Goal: Information Seeking & Learning: Learn about a topic

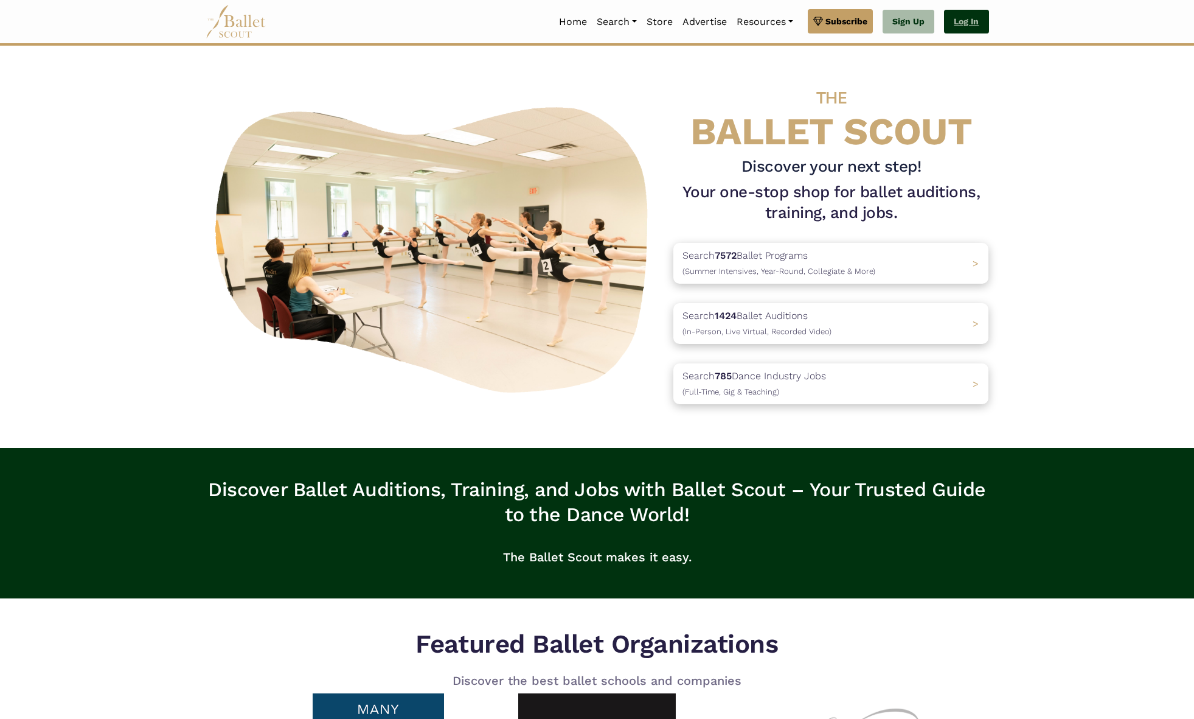
click at [967, 23] on link "Log In" at bounding box center [966, 22] width 44 height 24
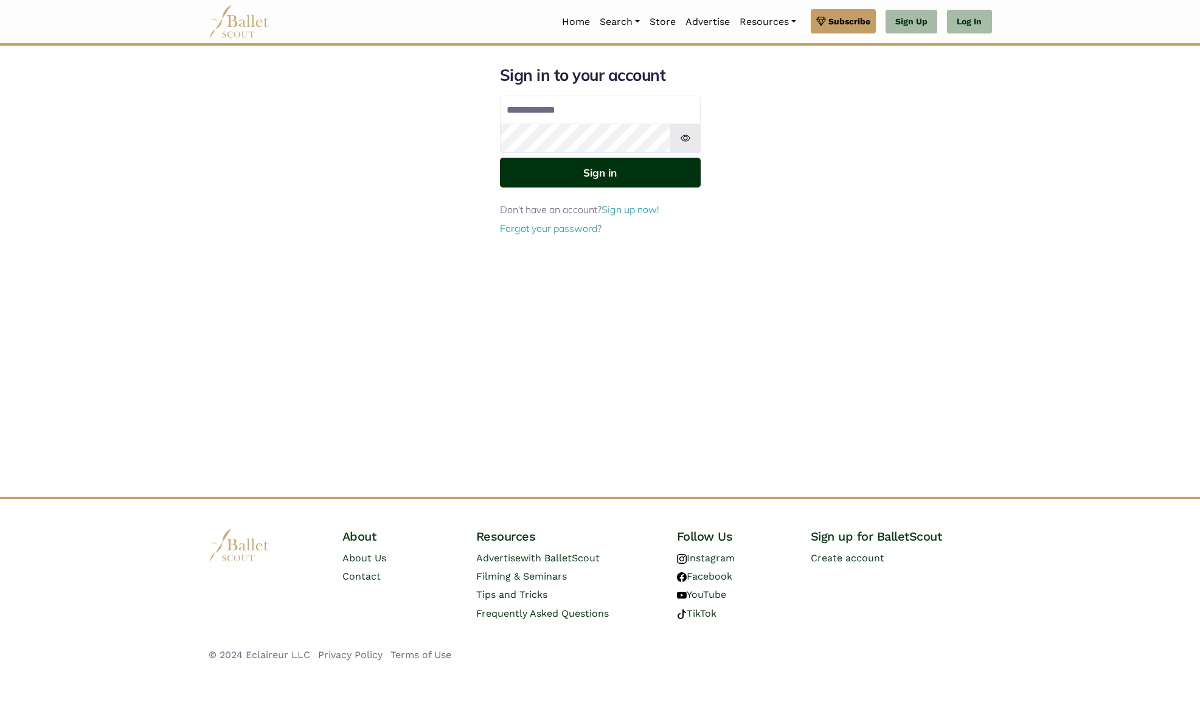
type input "**********"
click at [589, 179] on button "Sign in" at bounding box center [600, 173] width 201 height 30
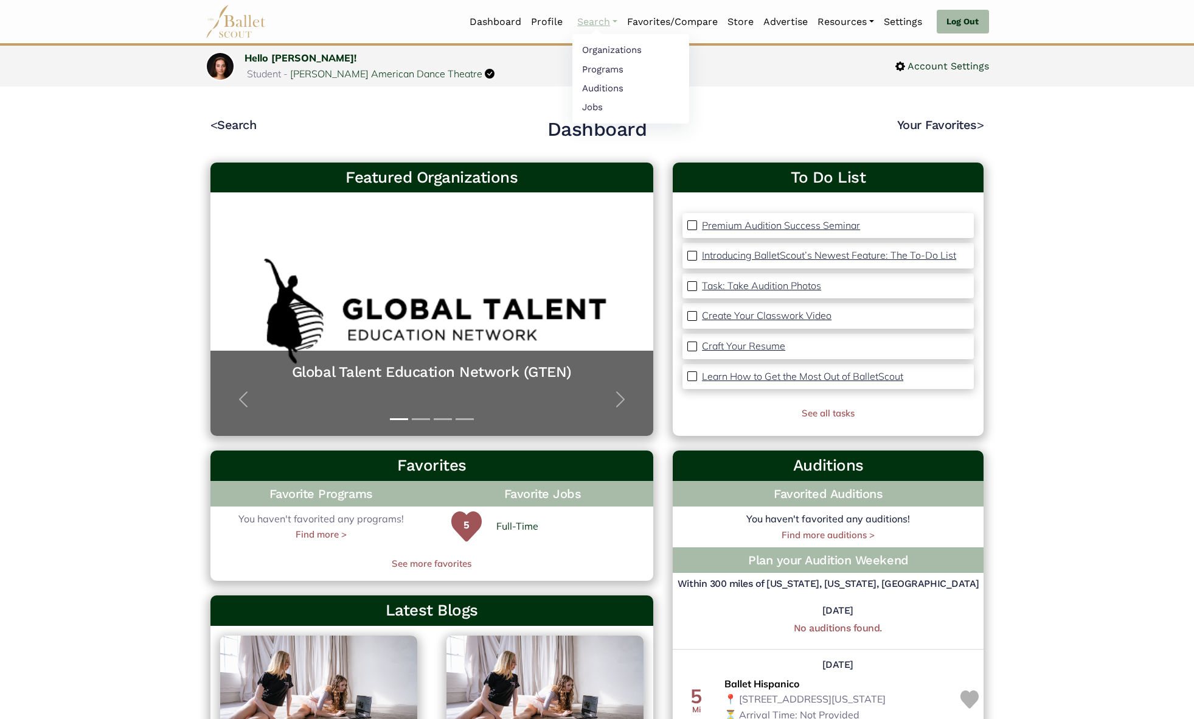
click at [593, 30] on li "Search Organizations Programs Auditions Jobs" at bounding box center [598, 22] width 50 height 26
click at [601, 88] on link "Auditions" at bounding box center [631, 87] width 117 height 19
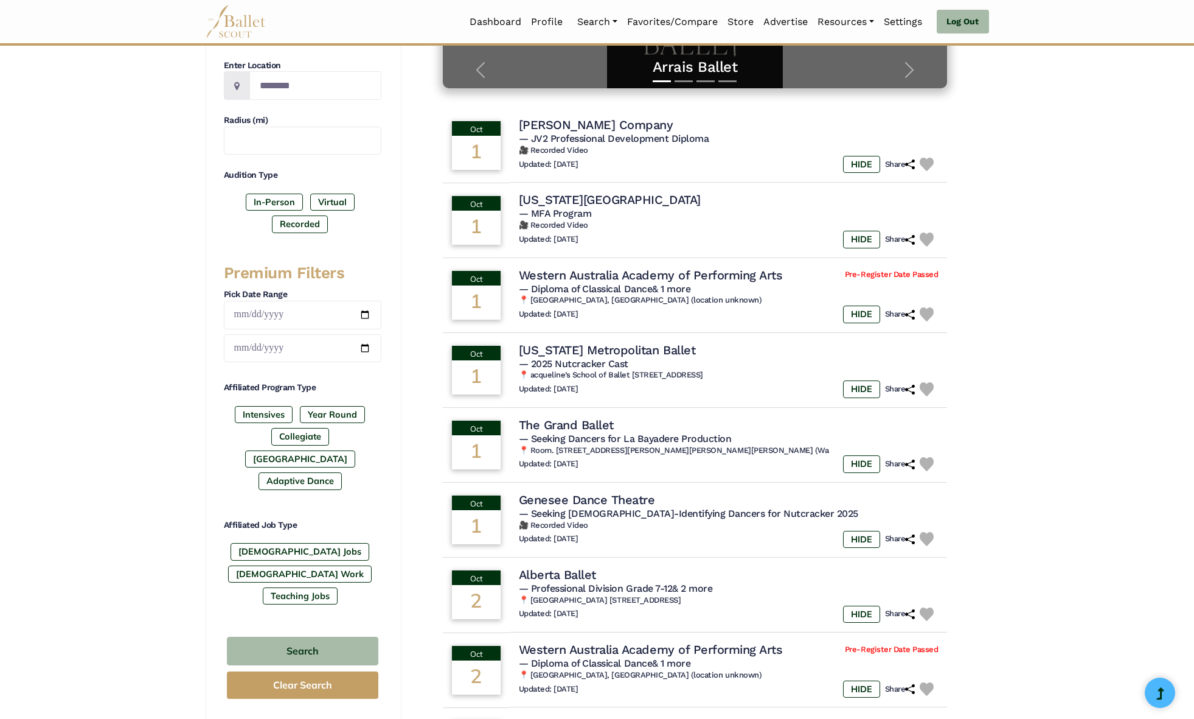
scroll to position [288, 0]
click at [296, 543] on label "Full-Time Jobs" at bounding box center [300, 551] width 139 height 17
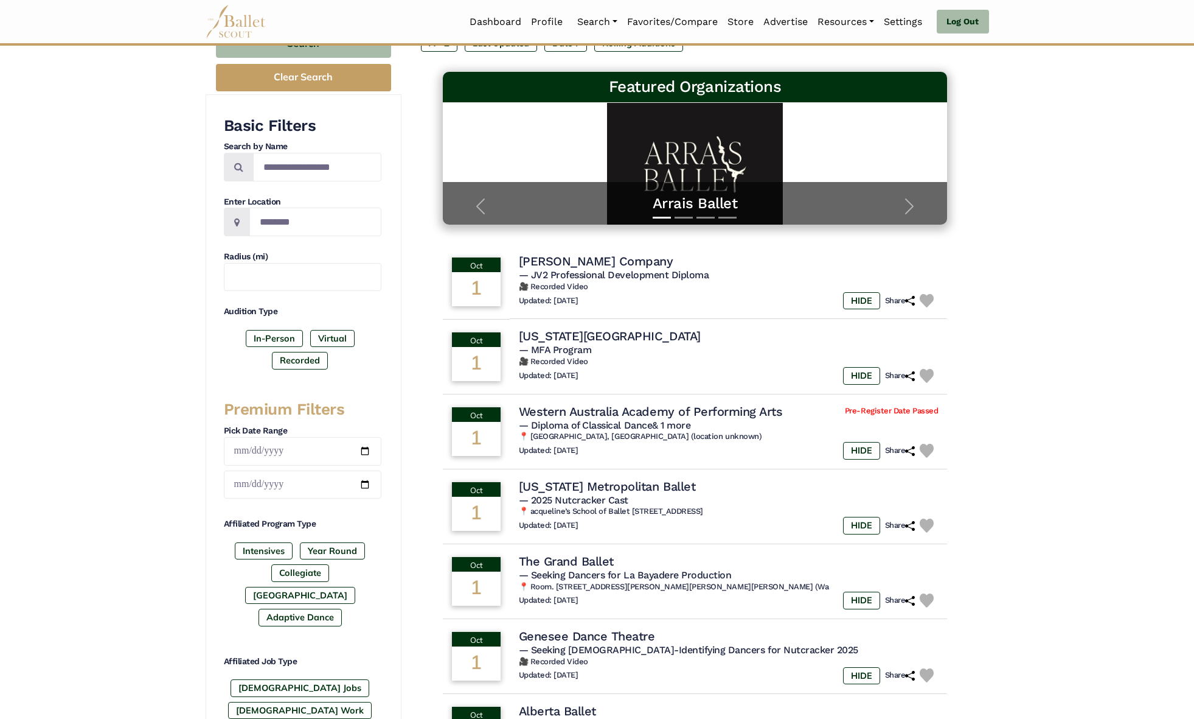
scroll to position [184, 0]
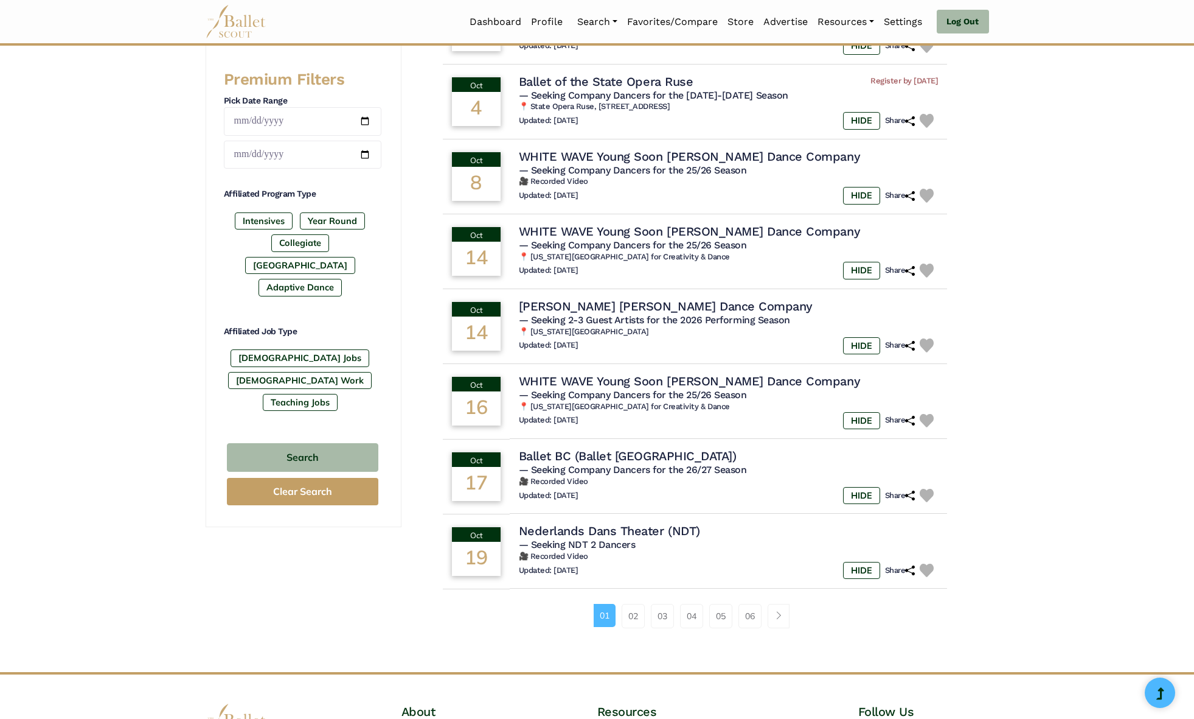
scroll to position [554, 0]
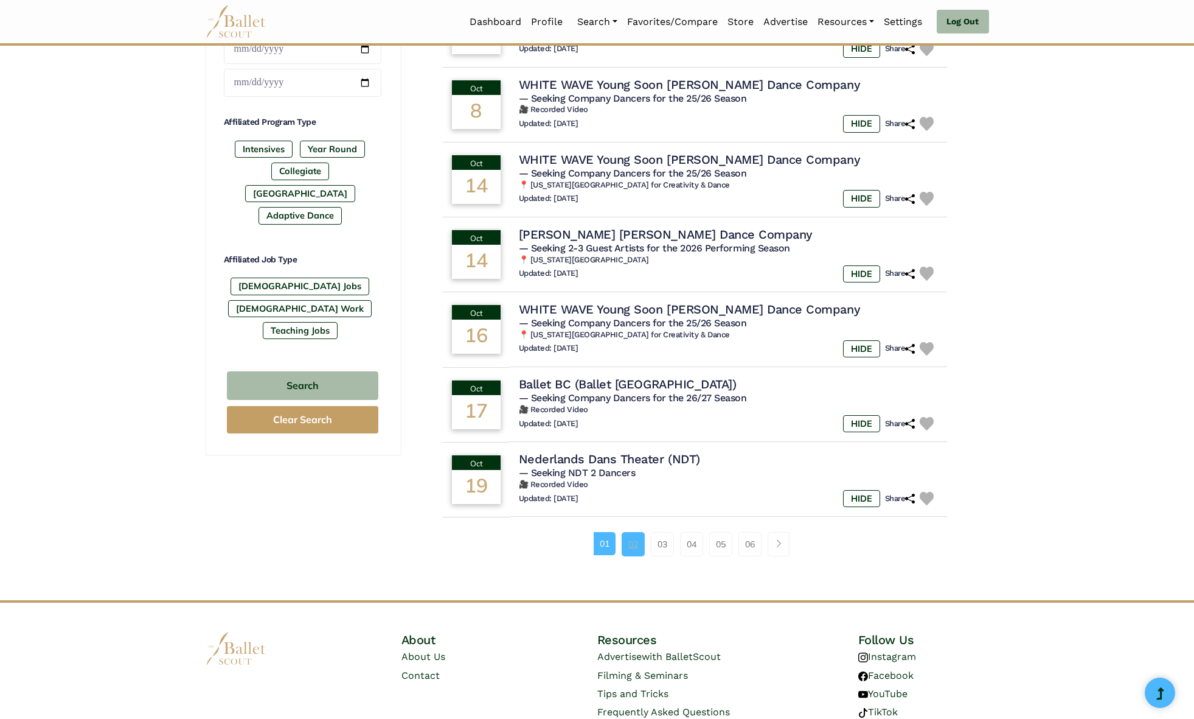
click at [638, 548] on link "02" at bounding box center [633, 544] width 23 height 24
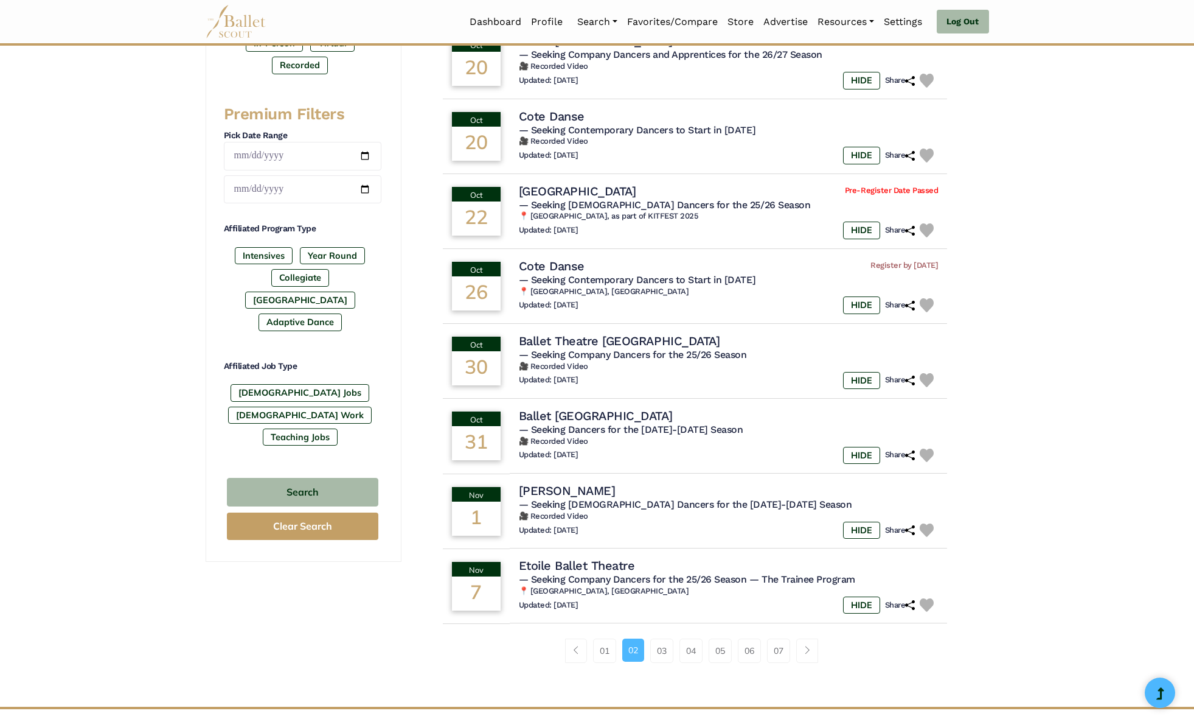
scroll to position [460, 0]
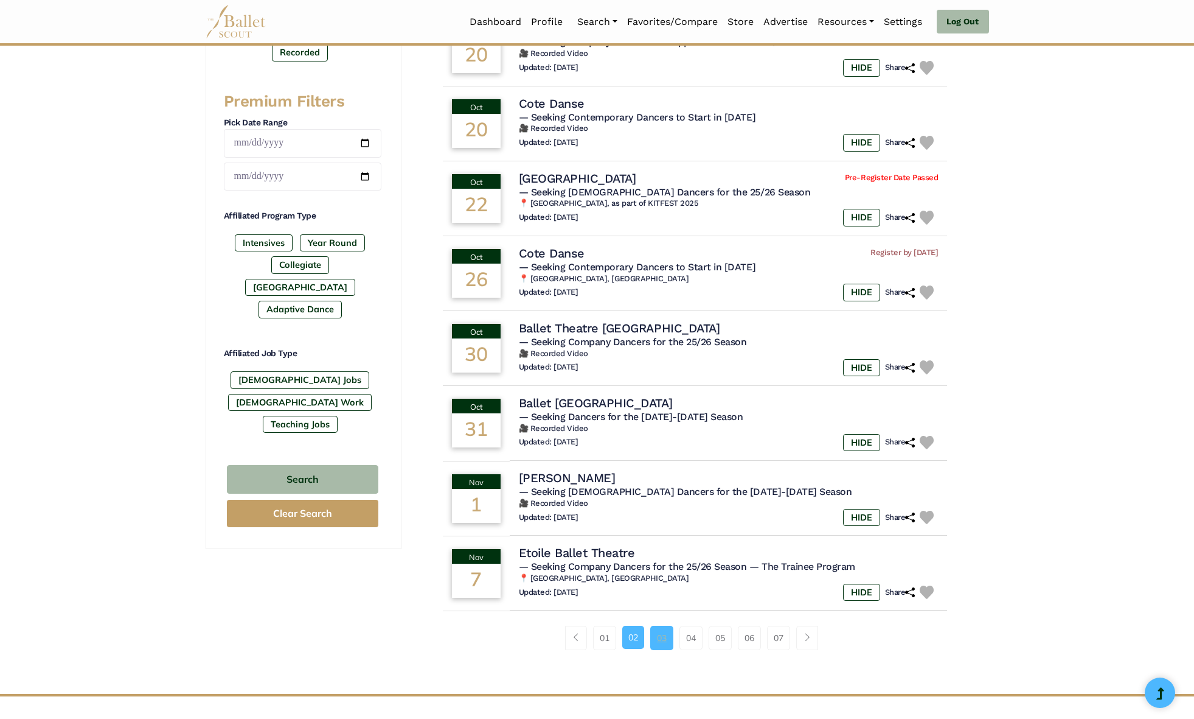
click at [662, 646] on link "03" at bounding box center [661, 637] width 23 height 24
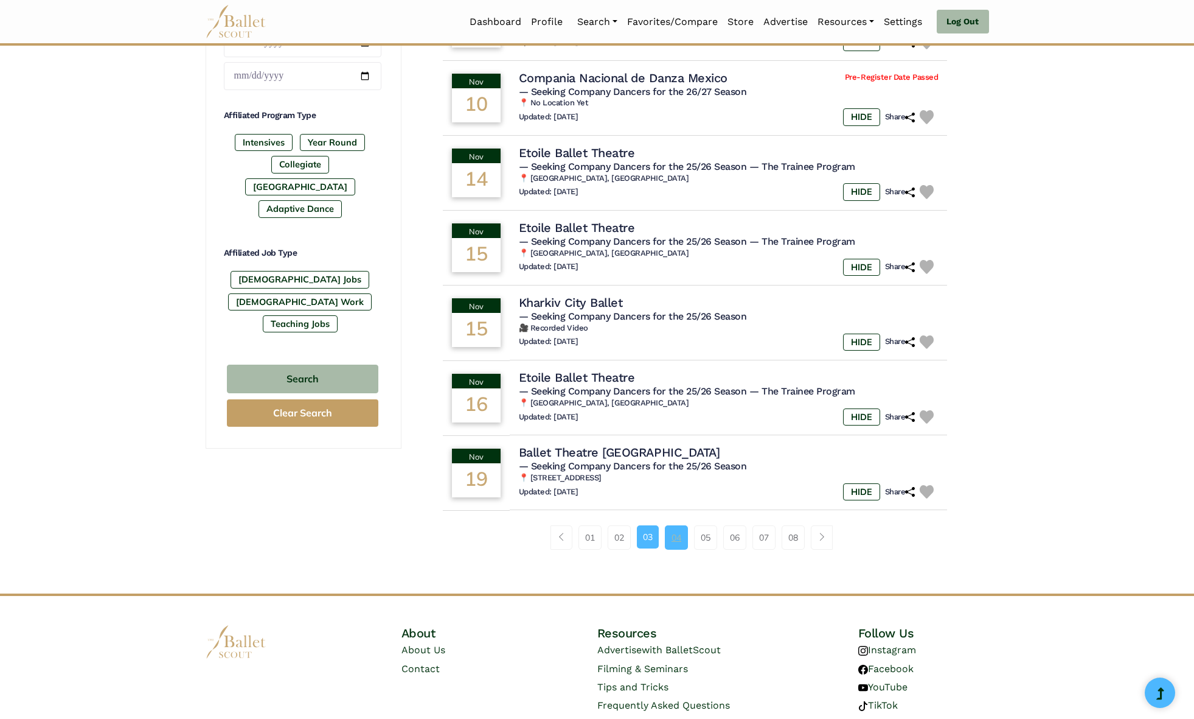
scroll to position [564, 0]
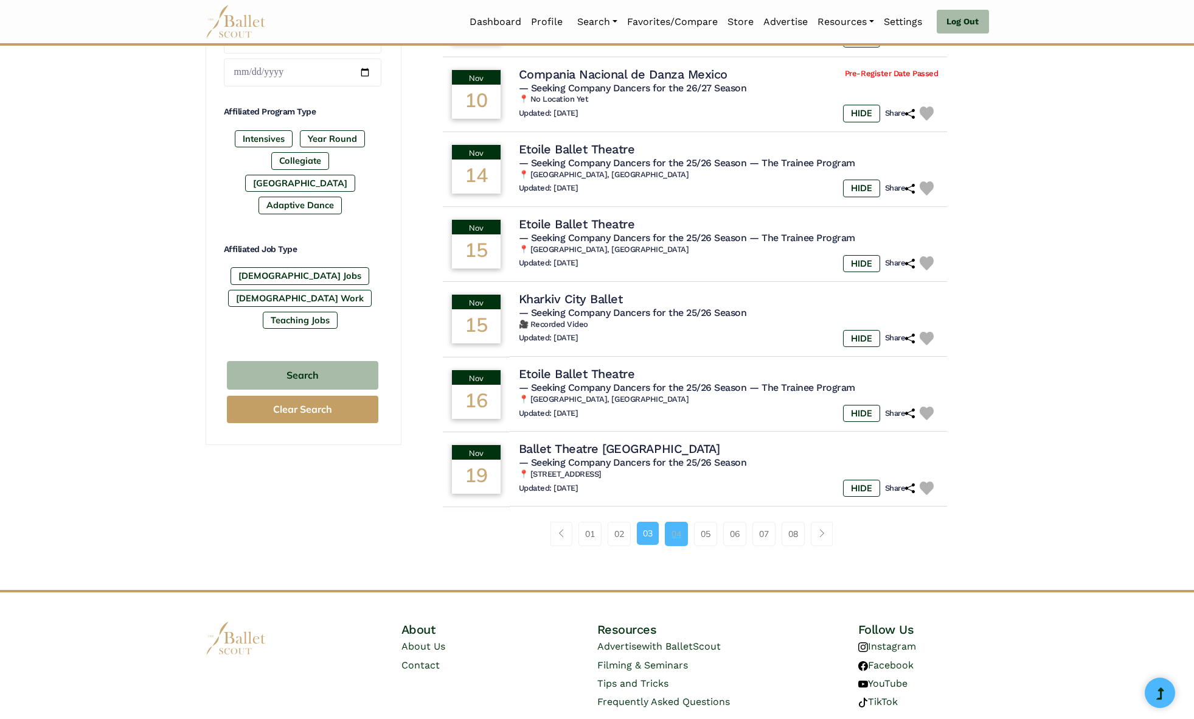
click at [679, 533] on link "04" at bounding box center [676, 533] width 23 height 24
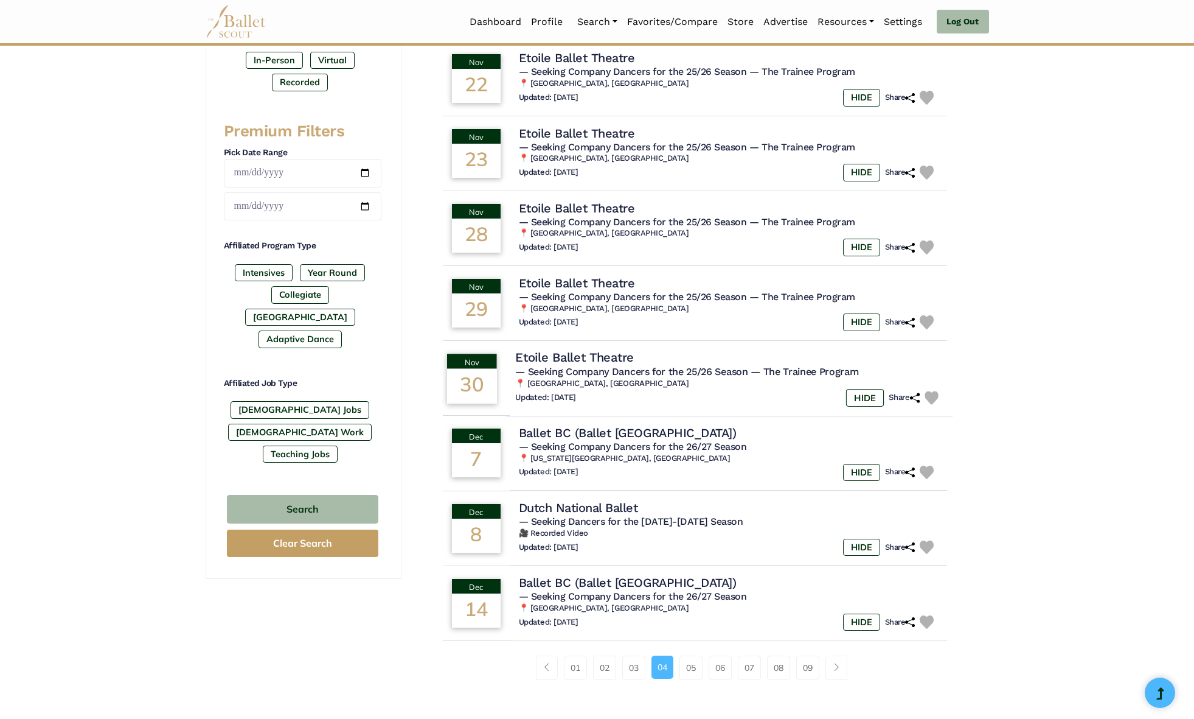
scroll to position [434, 0]
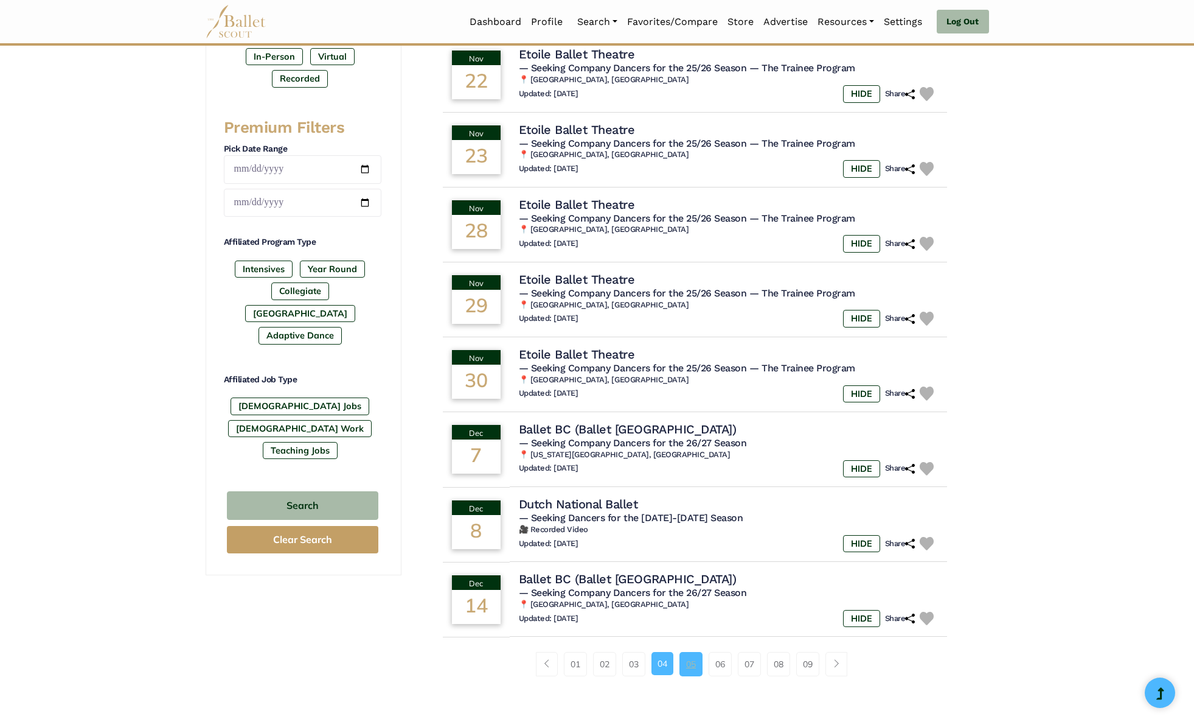
click at [696, 661] on link "05" at bounding box center [691, 664] width 23 height 24
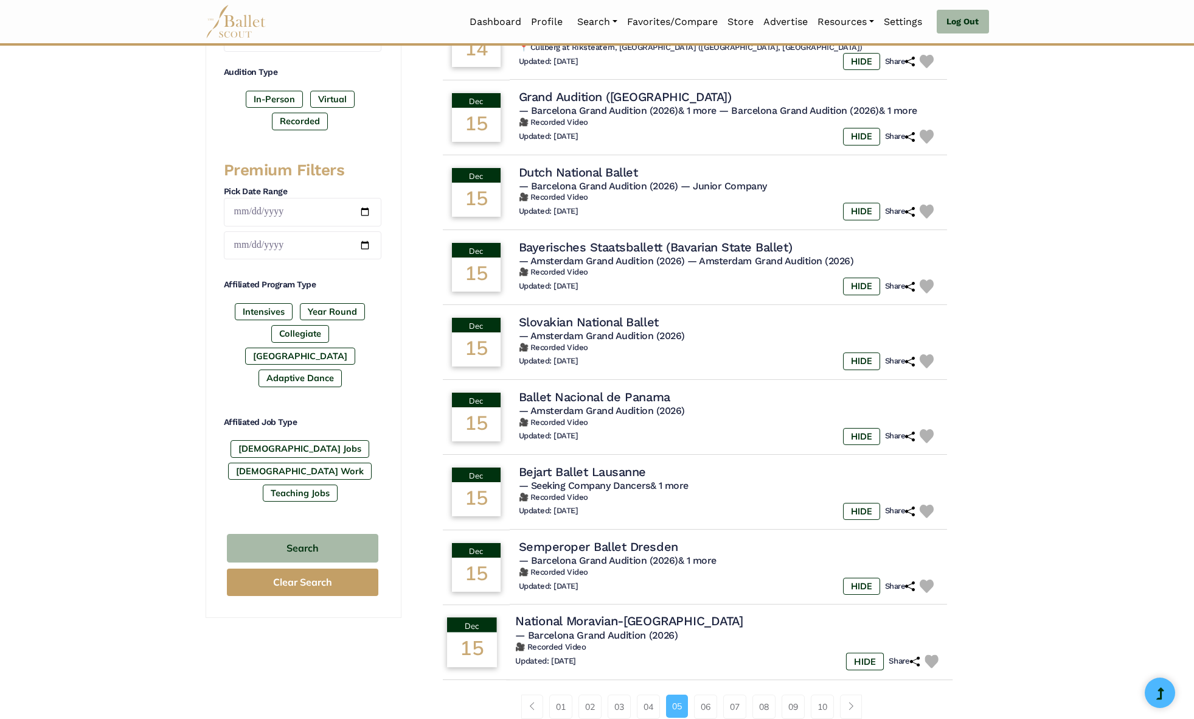
scroll to position [416, 0]
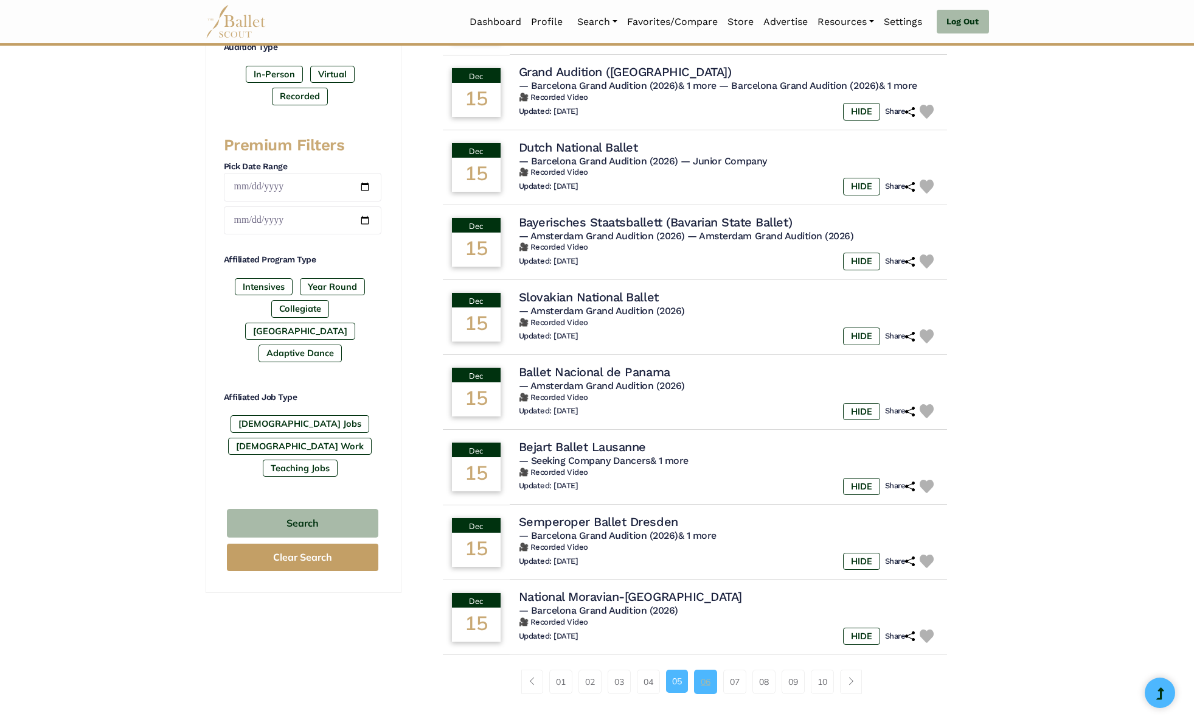
click at [709, 684] on link "06" at bounding box center [705, 681] width 23 height 24
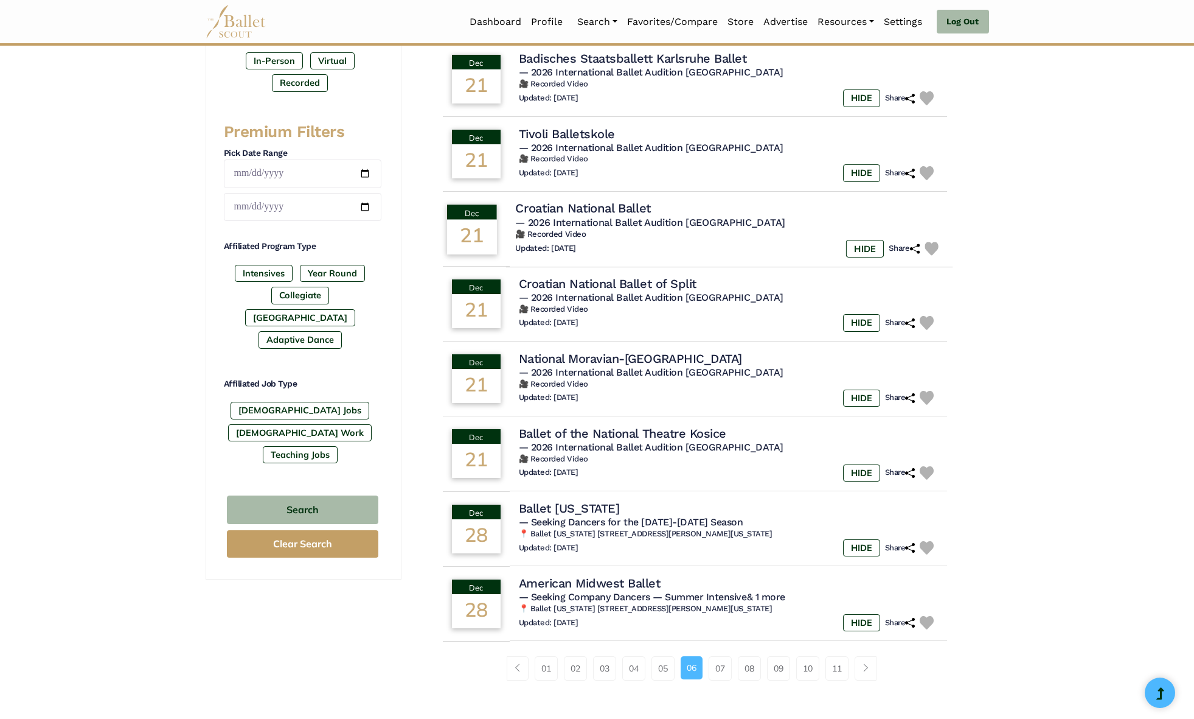
scroll to position [434, 0]
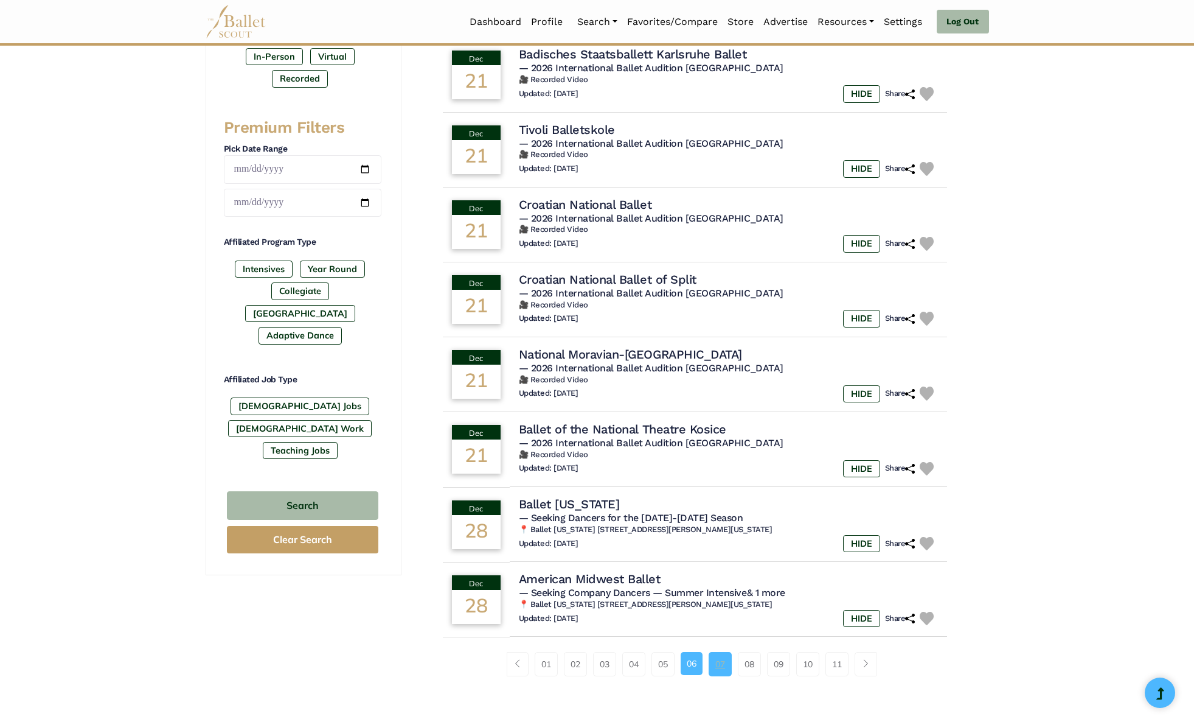
click at [723, 665] on link "07" at bounding box center [720, 664] width 23 height 24
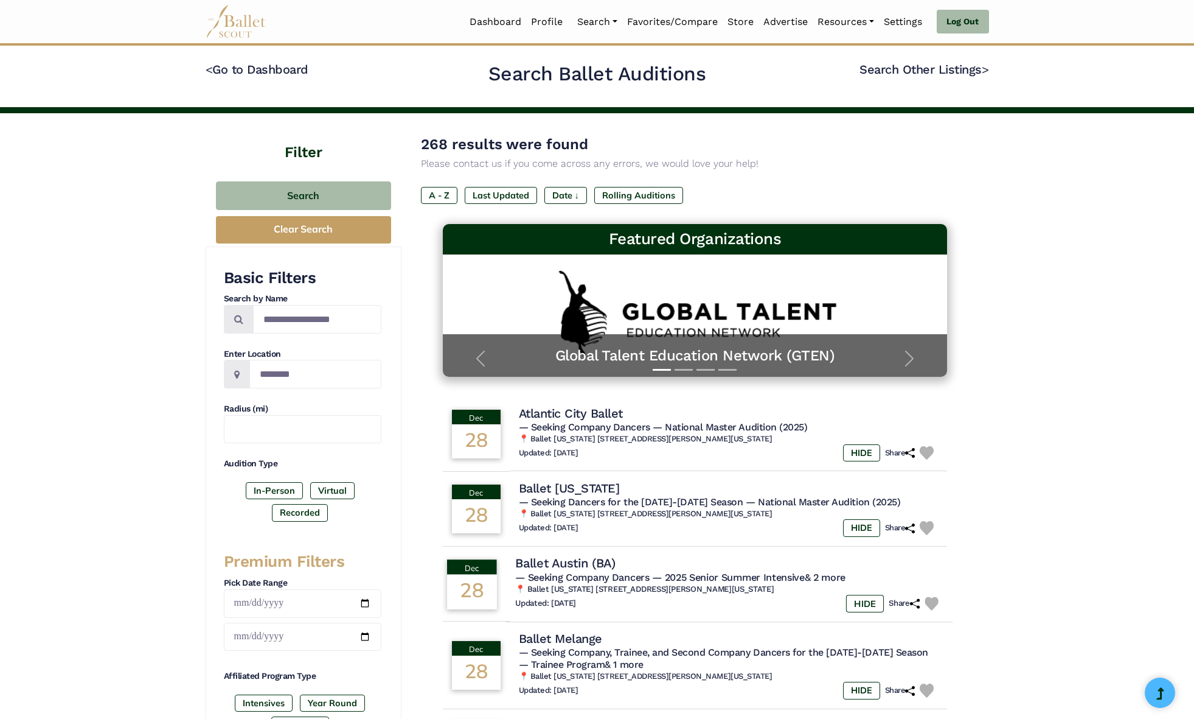
click at [663, 587] on h6 "📍 Ballet [US_STATE] [STREET_ADDRESS][PERSON_NAME][US_STATE]" at bounding box center [729, 588] width 428 height 10
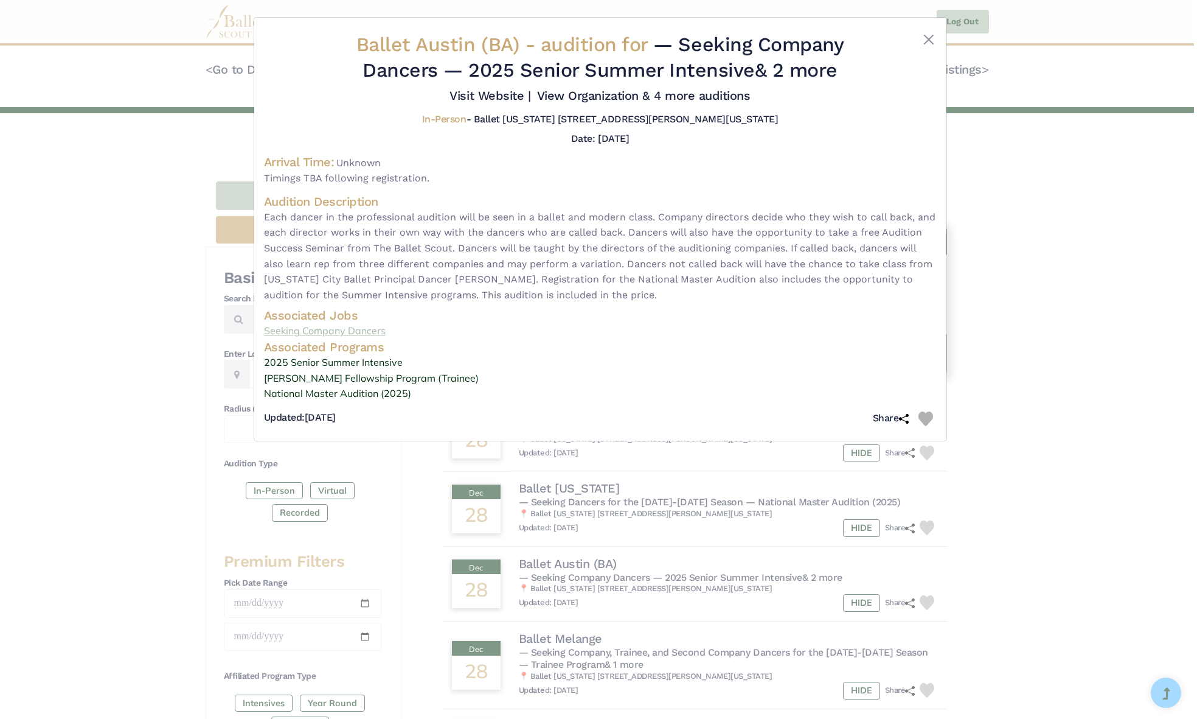
click at [340, 331] on link "Seeking Company Dancers" at bounding box center [600, 331] width 673 height 16
click at [1043, 119] on div "Ballet Austin (BA) - audition for — Seeking Company Dancers — 2025 Senior Summe…" at bounding box center [600, 359] width 1200 height 719
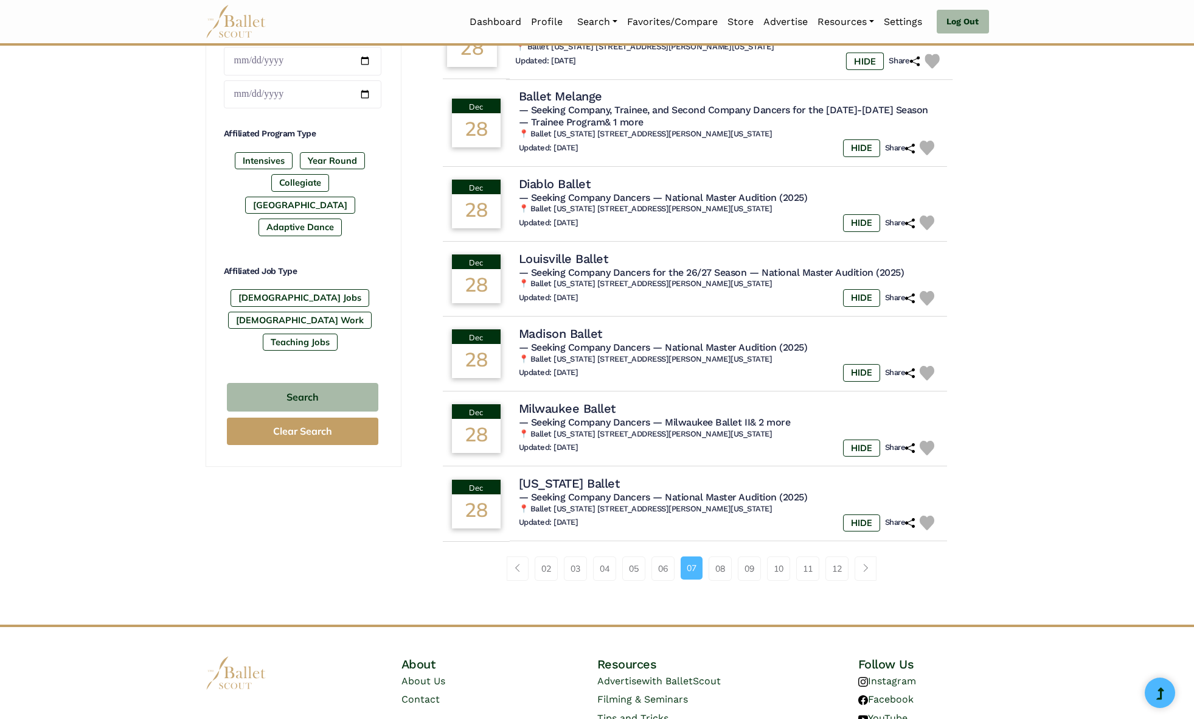
scroll to position [545, 0]
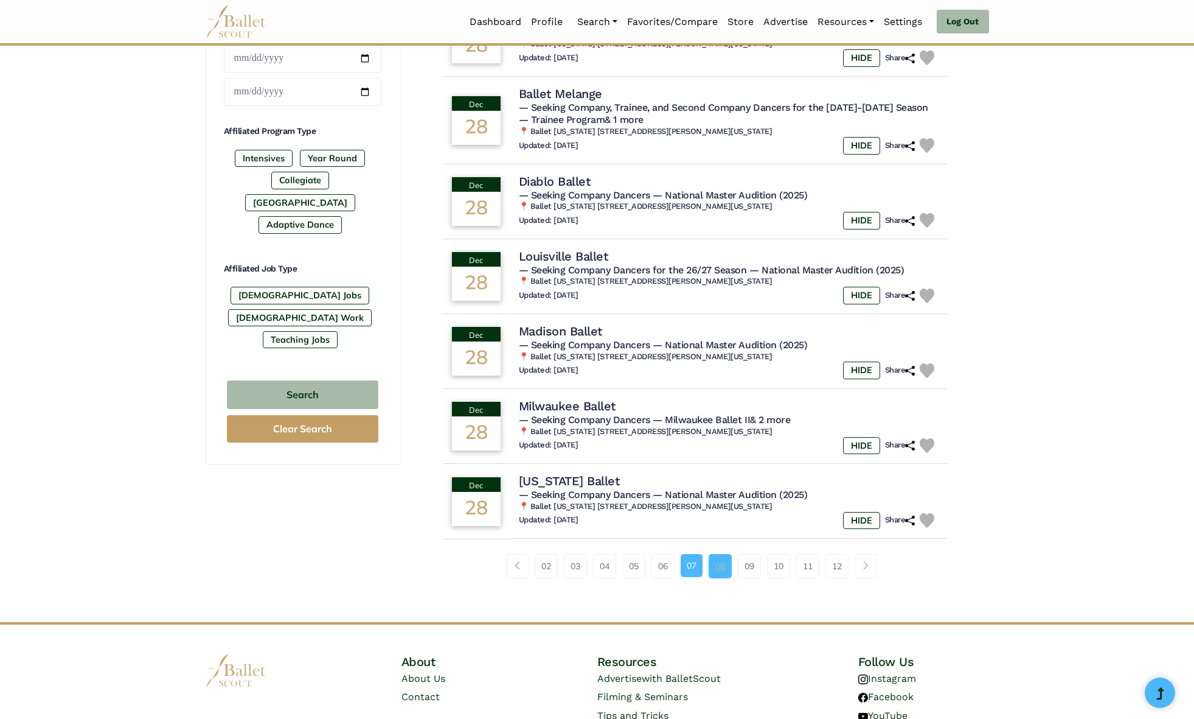
click at [717, 565] on link "08" at bounding box center [720, 566] width 23 height 24
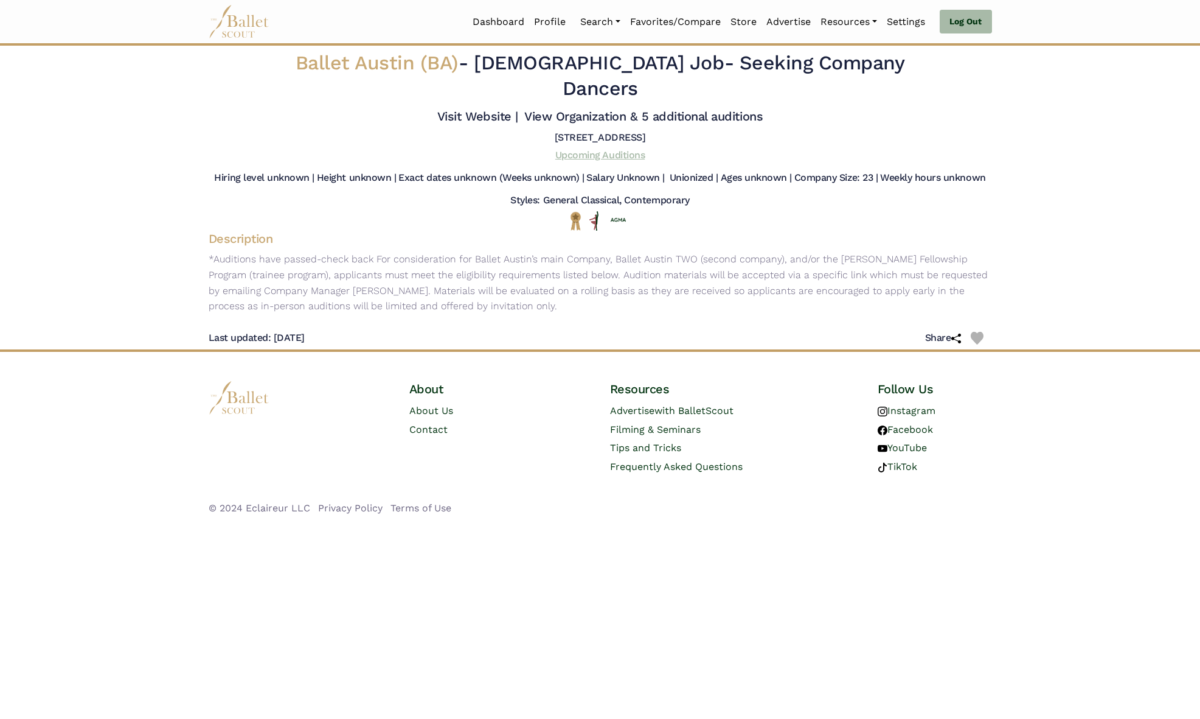
click at [618, 149] on link "Upcoming Auditions" at bounding box center [599, 155] width 89 height 12
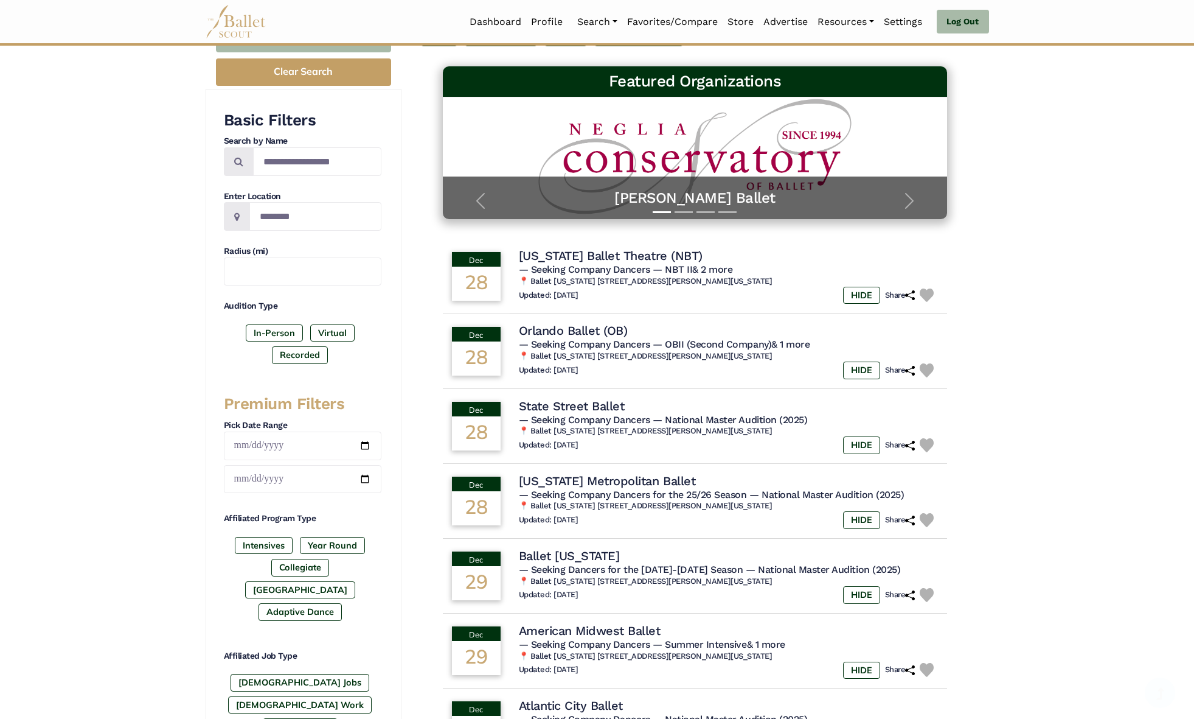
scroll to position [158, 0]
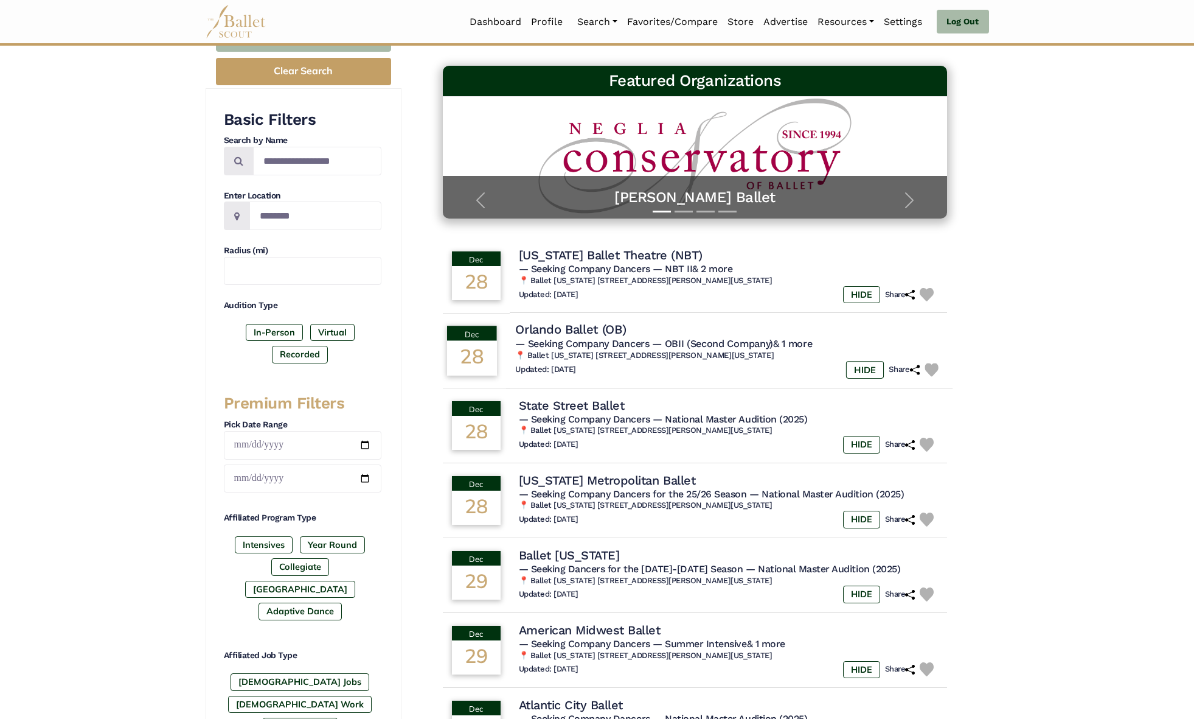
click at [643, 348] on span "— Seeking Company Dancers" at bounding box center [582, 344] width 134 height 12
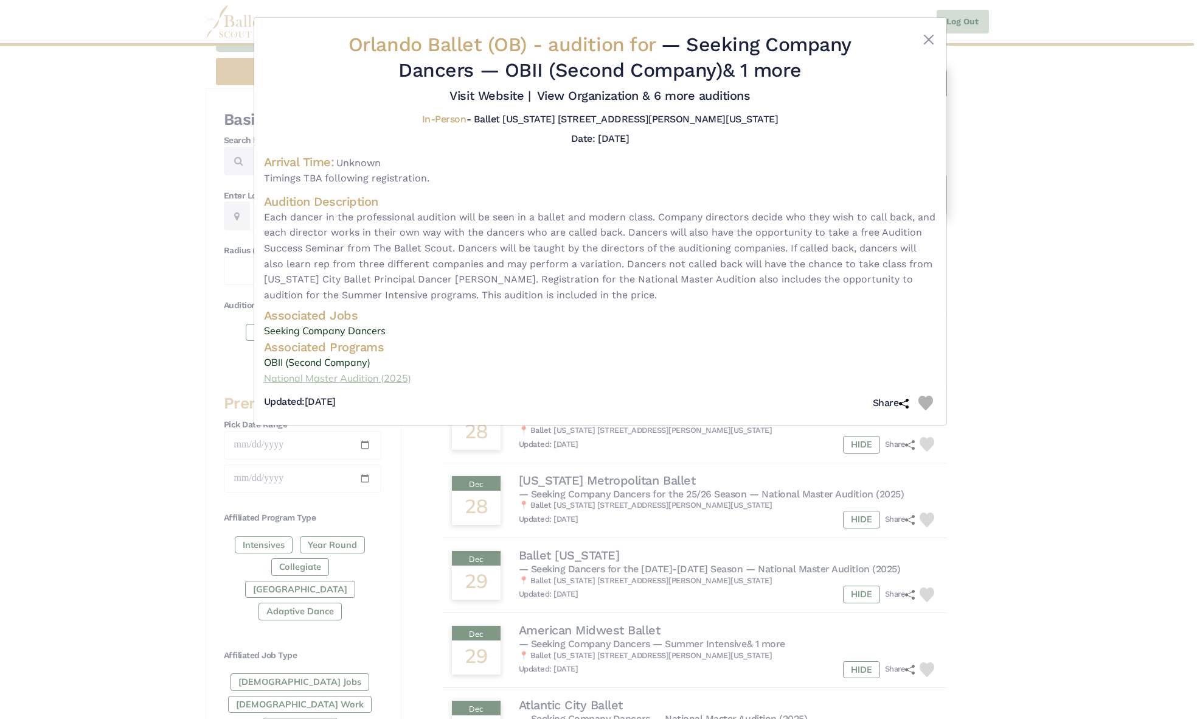
click at [360, 378] on link "National Master Audition (2025)" at bounding box center [600, 379] width 673 height 16
click at [927, 34] on button "Close" at bounding box center [929, 39] width 15 height 15
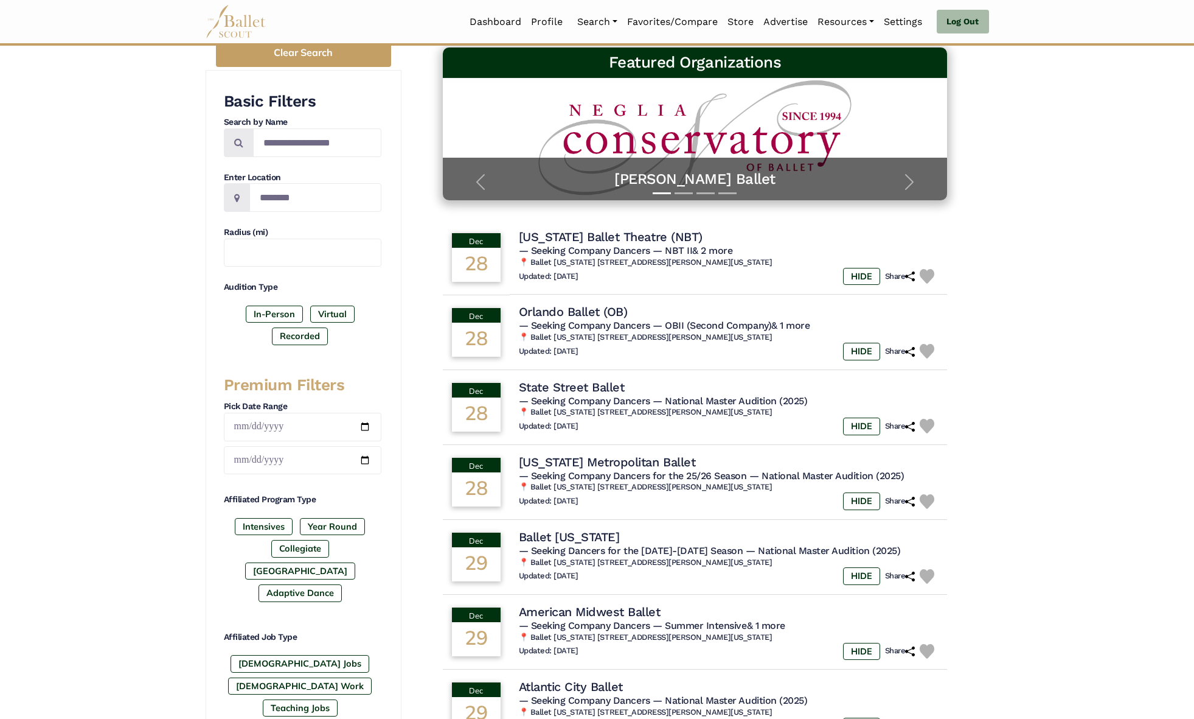
scroll to position [523, 0]
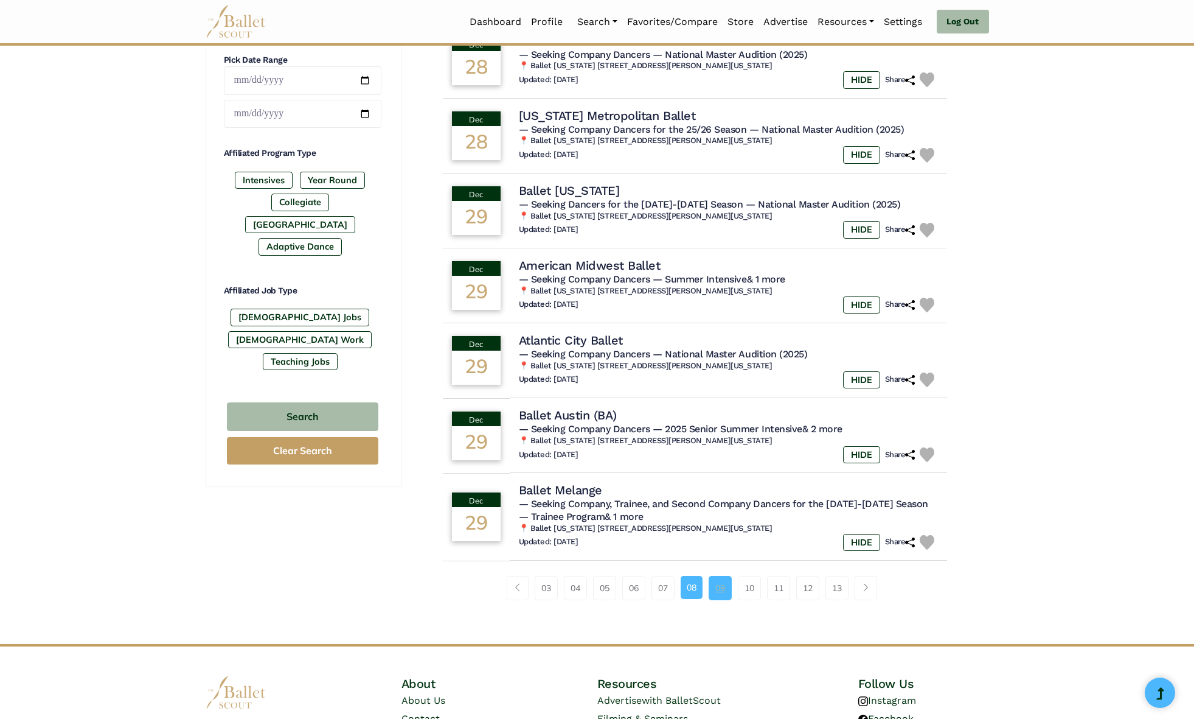
click at [723, 595] on link "09" at bounding box center [720, 588] width 23 height 24
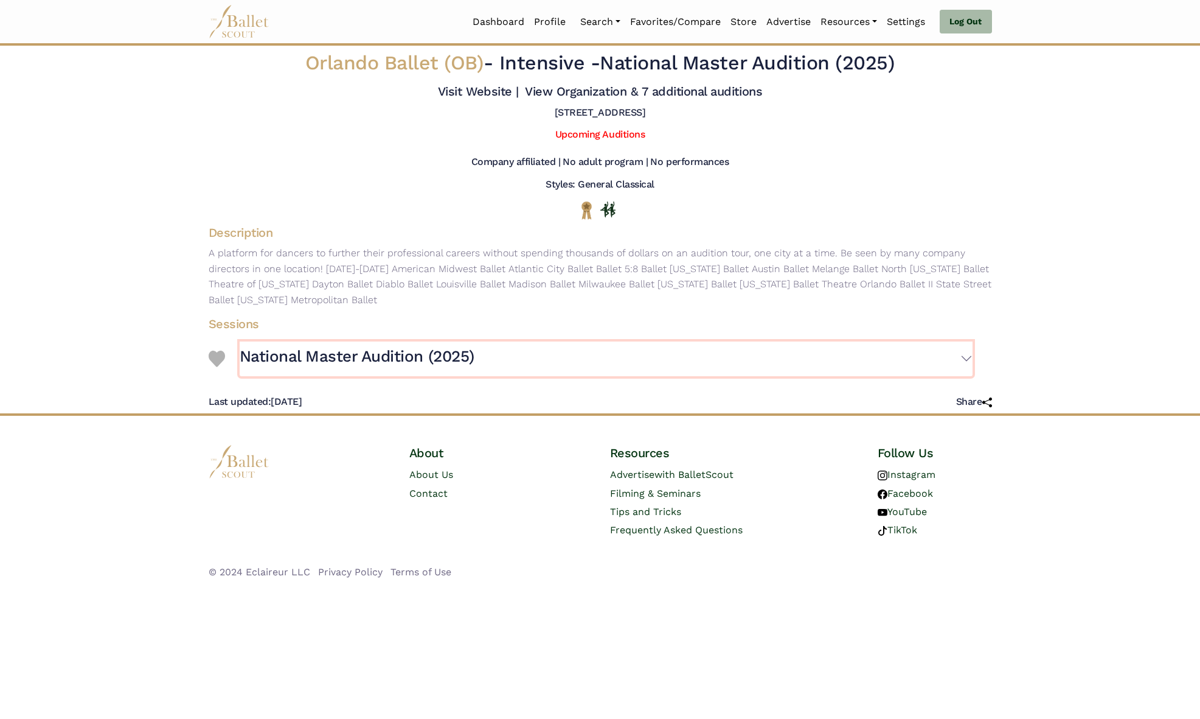
click at [372, 357] on h3 "National Master Audition (2025)" at bounding box center [357, 356] width 235 height 21
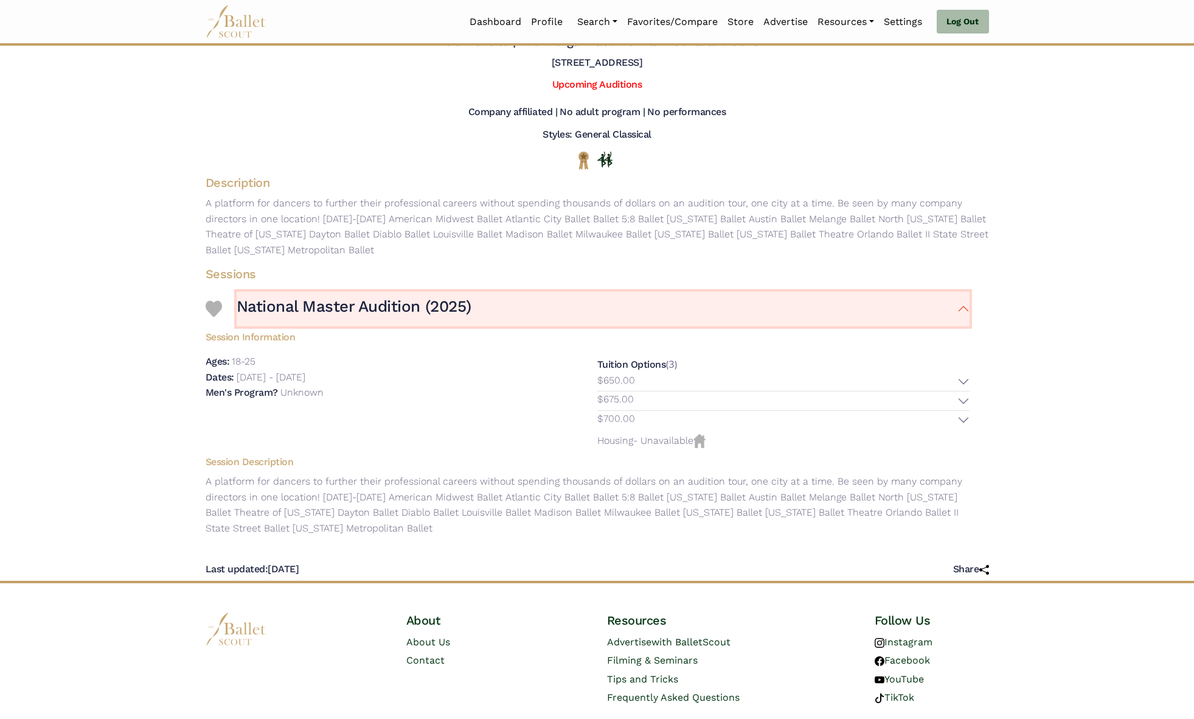
scroll to position [51, 0]
click at [653, 413] on button "$700.00" at bounding box center [783, 418] width 372 height 19
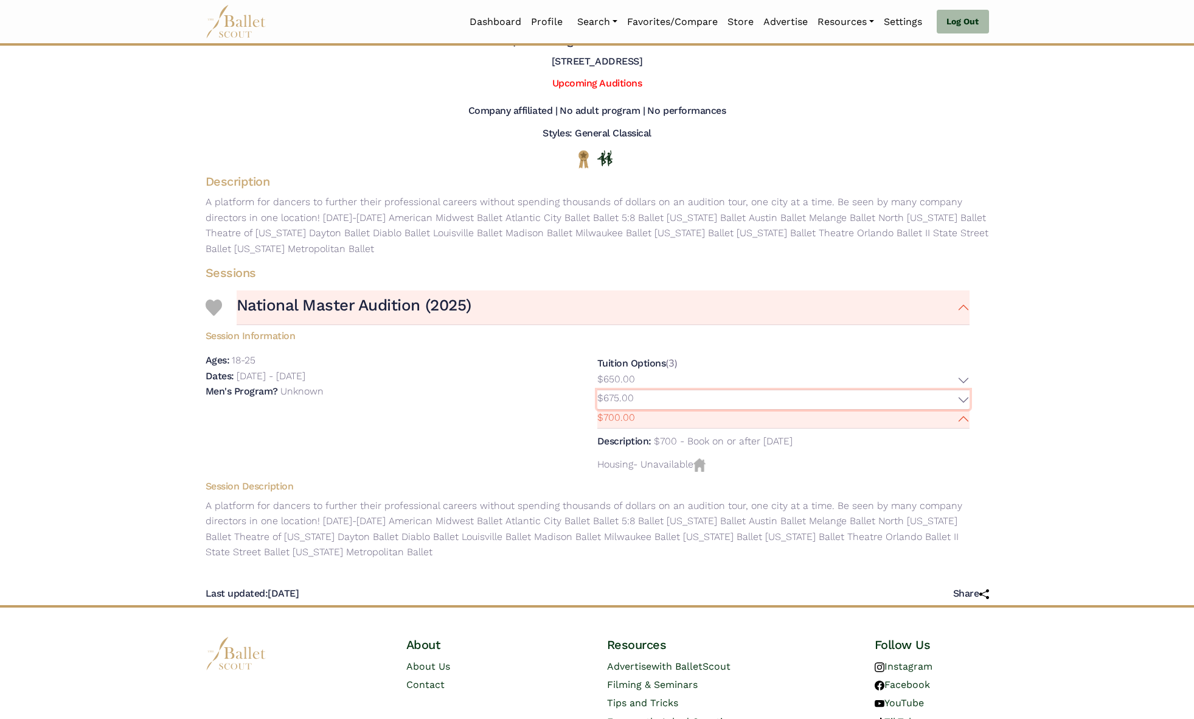
click at [647, 398] on button "$675.00" at bounding box center [783, 399] width 372 height 19
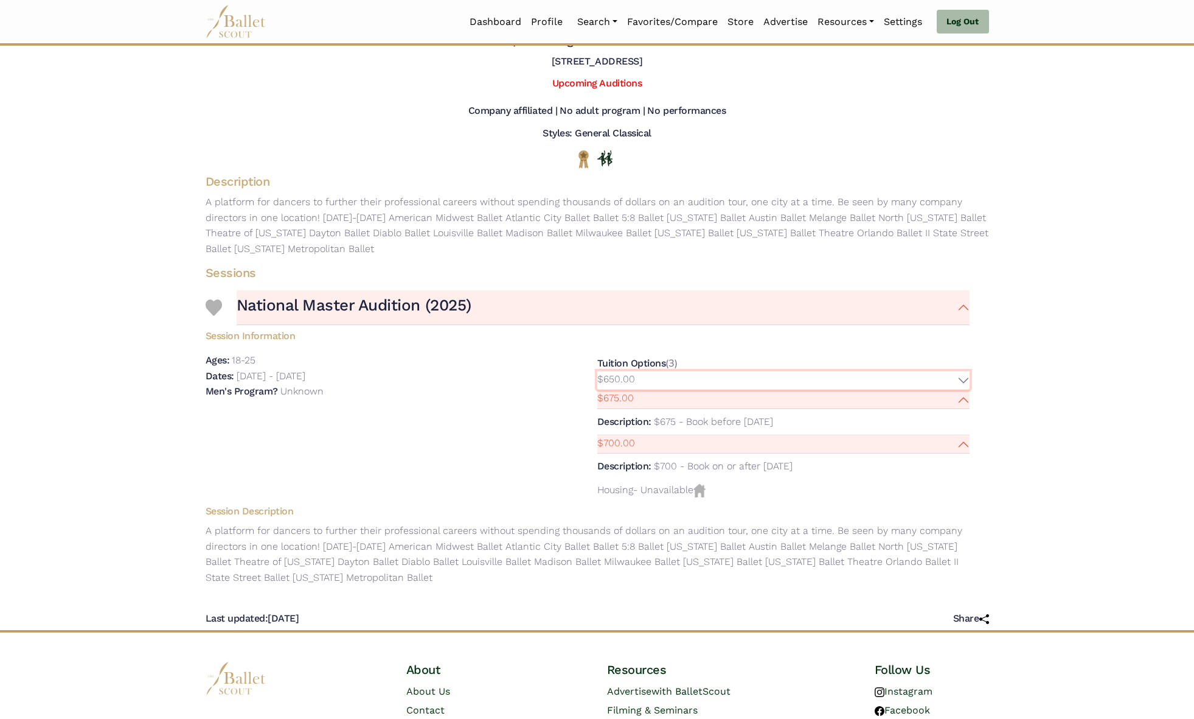
click at [641, 385] on button "$650.00" at bounding box center [783, 380] width 372 height 19
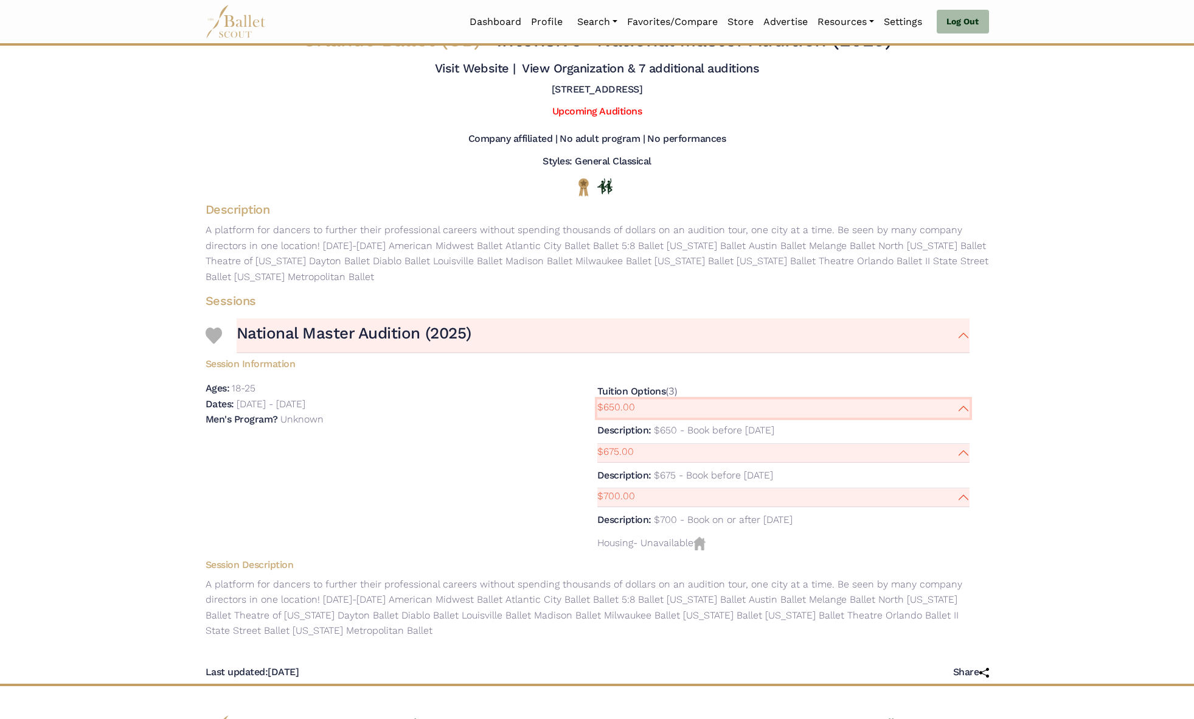
scroll to position [0, 0]
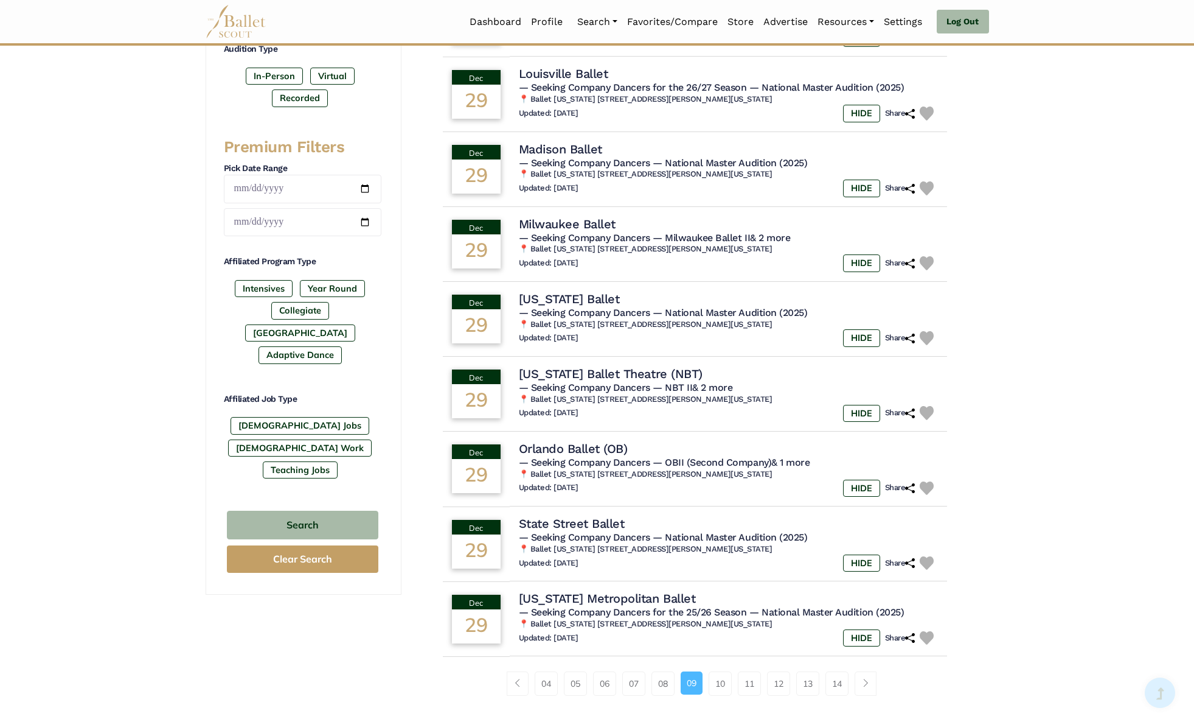
scroll to position [418, 0]
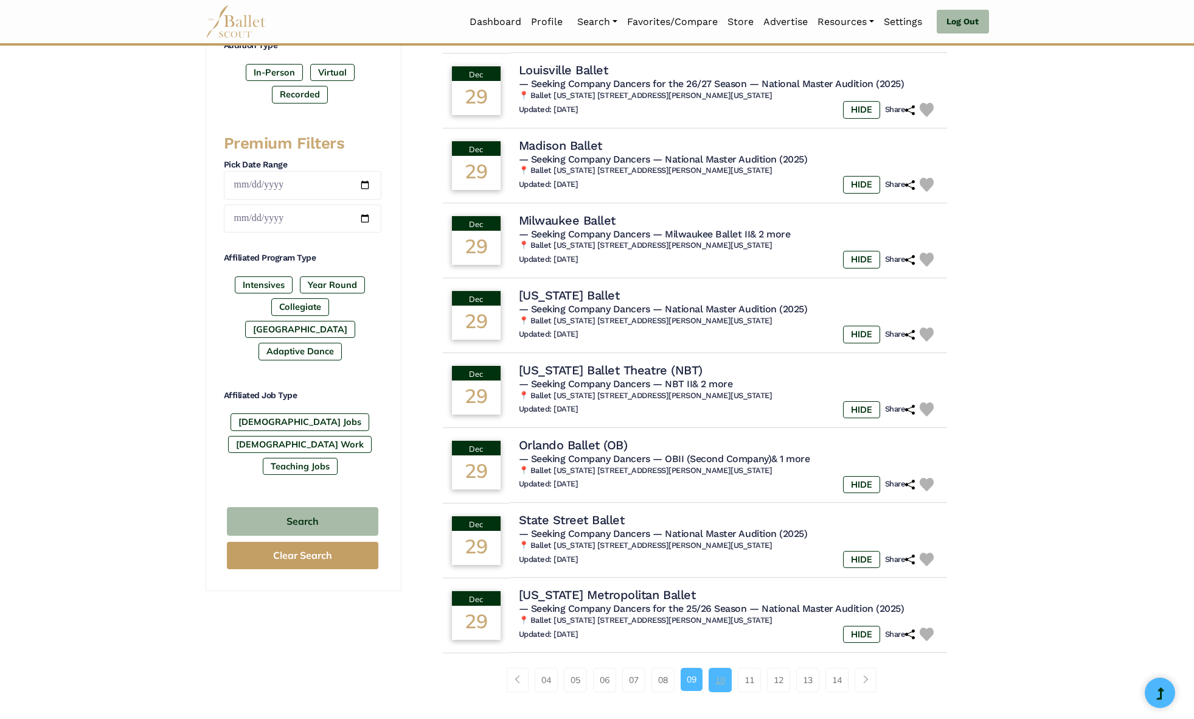
click at [716, 677] on link "10" at bounding box center [720, 679] width 23 height 24
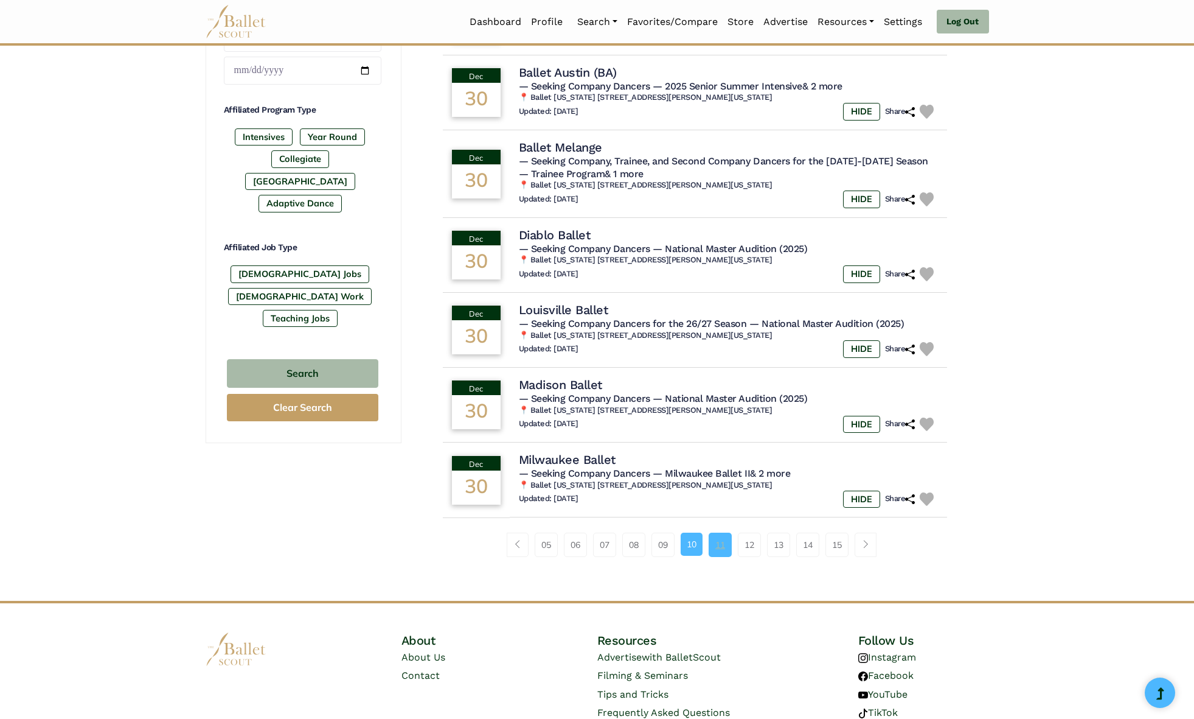
scroll to position [569, 0]
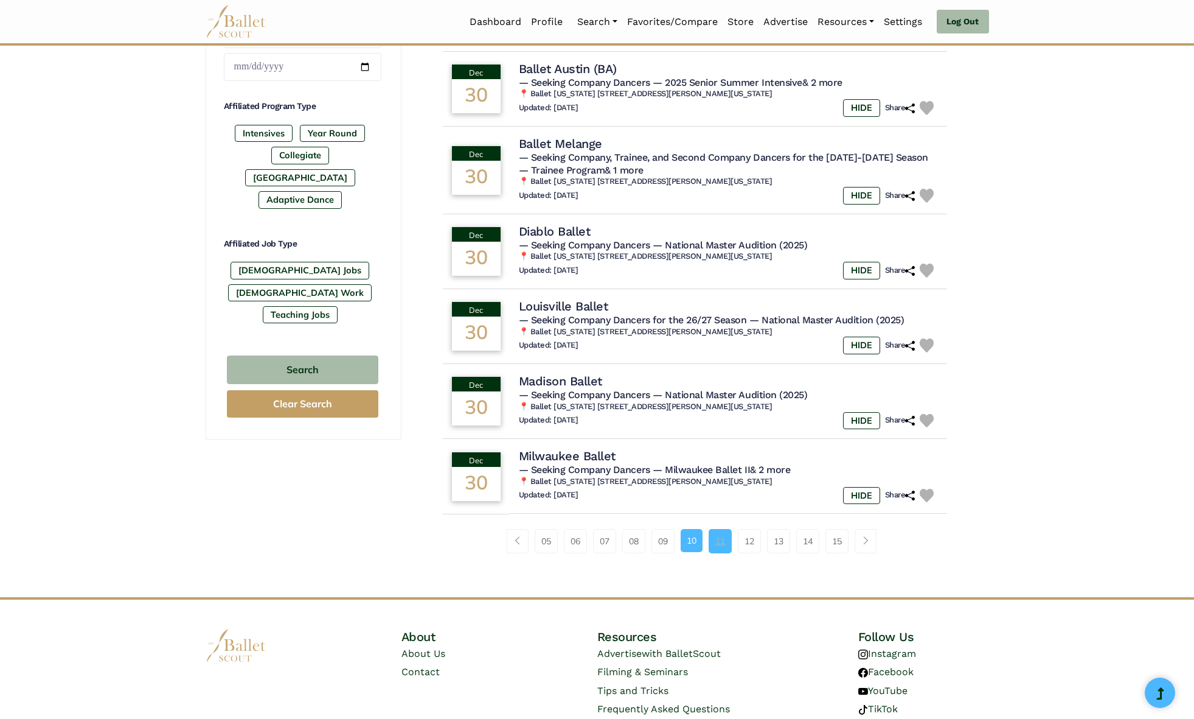
click at [723, 540] on link "11" at bounding box center [720, 541] width 23 height 24
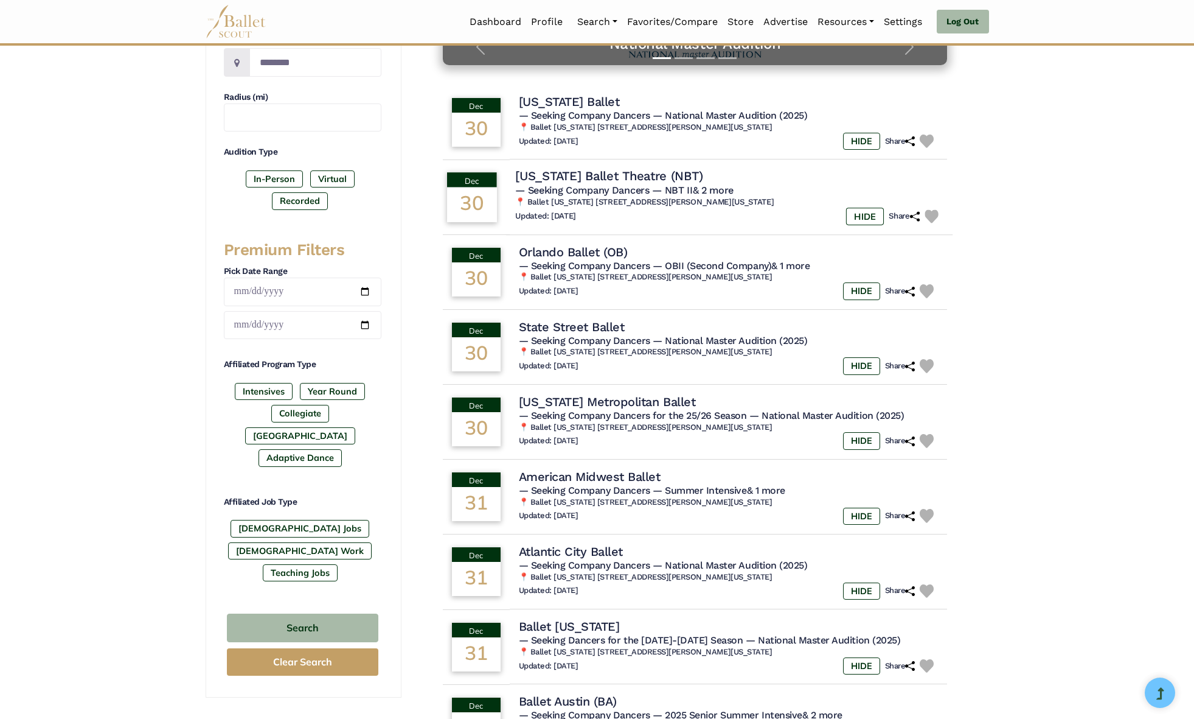
scroll to position [594, 0]
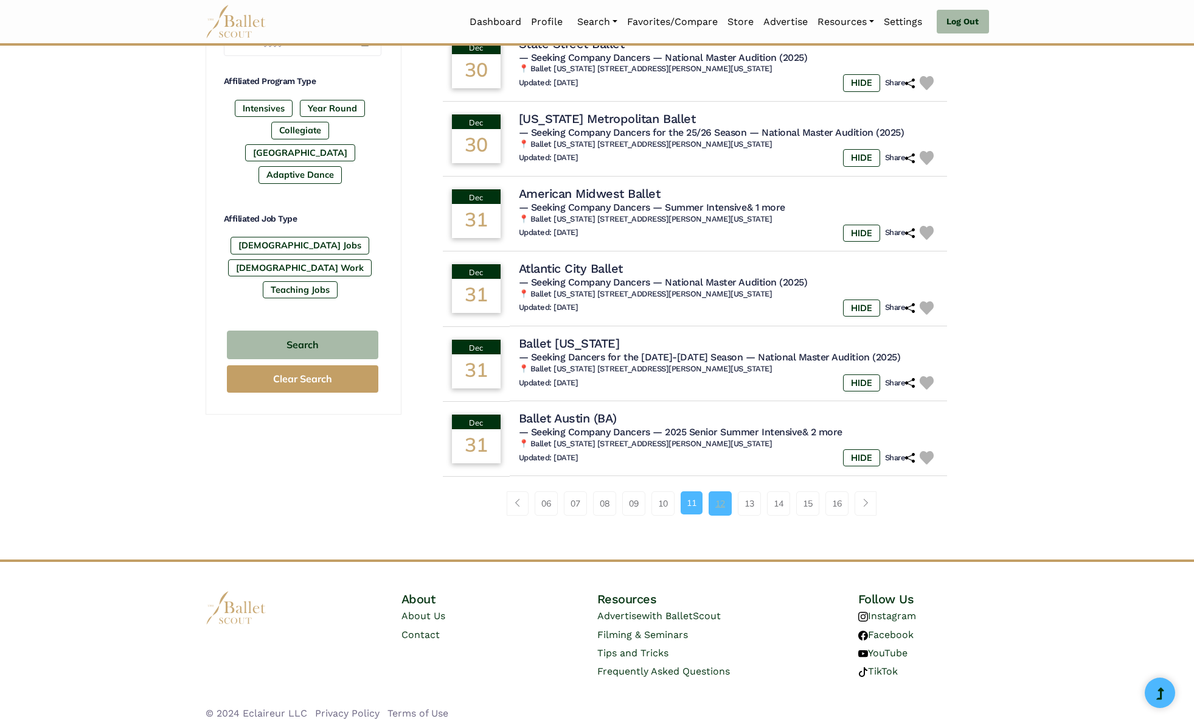
click at [728, 506] on link "12" at bounding box center [720, 503] width 23 height 24
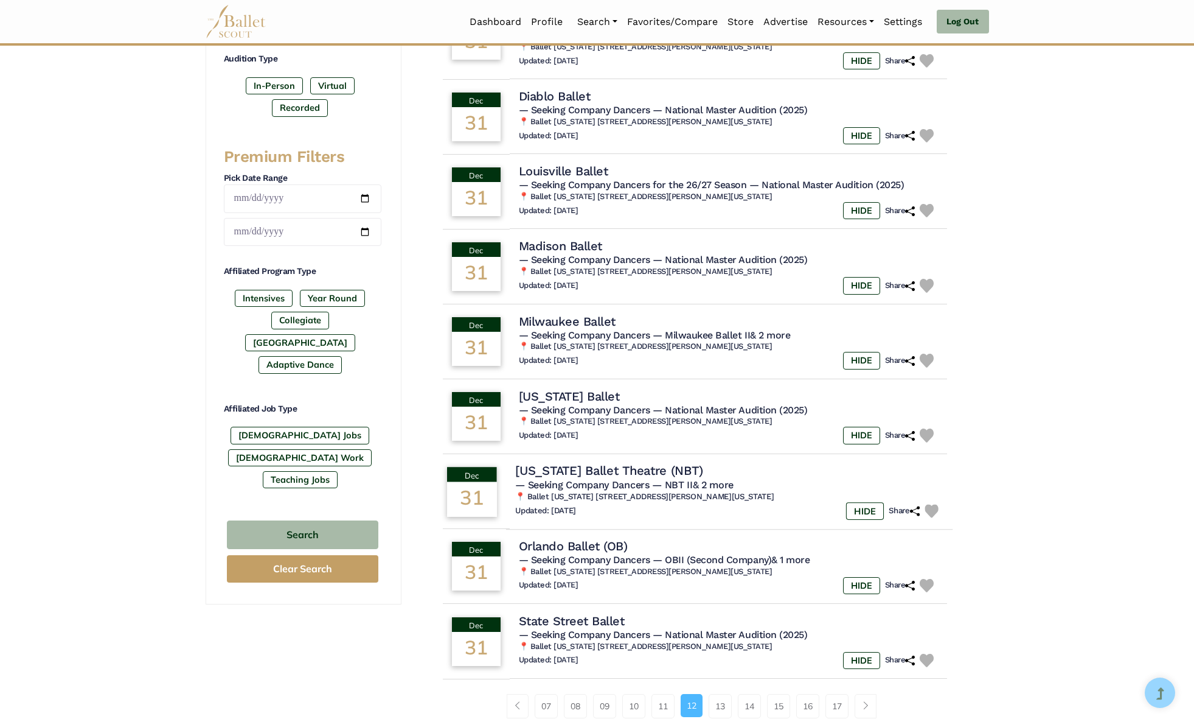
scroll to position [619, 0]
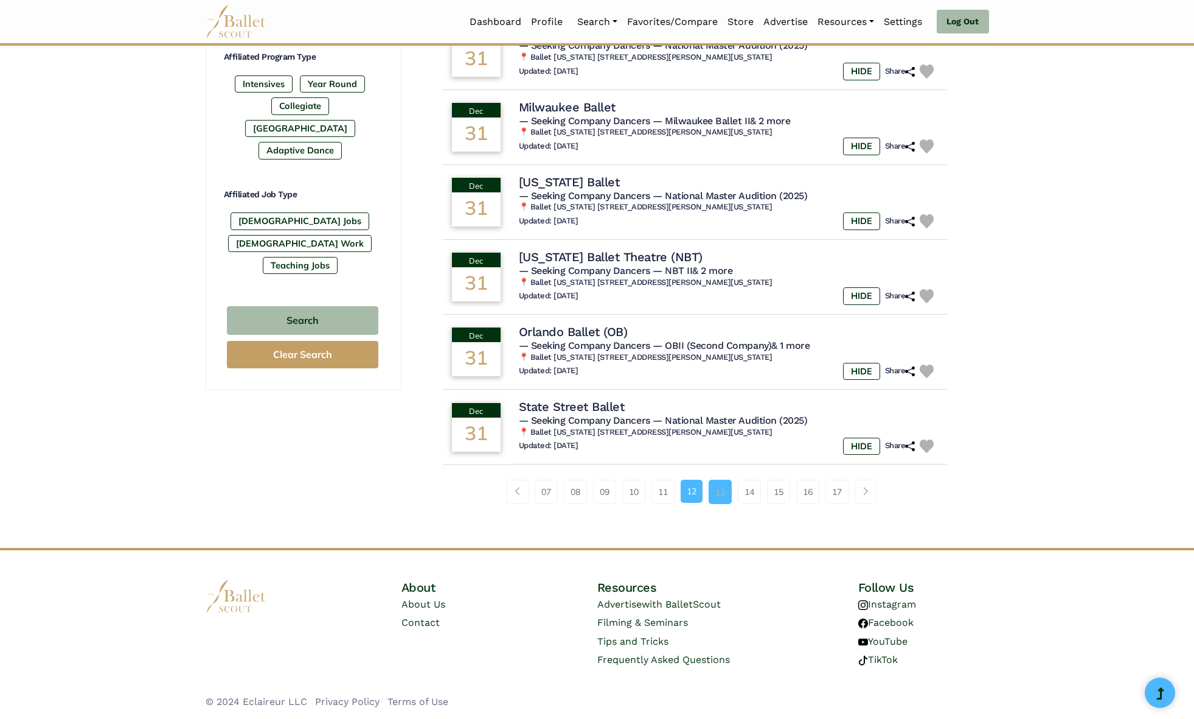
click at [722, 489] on link "13" at bounding box center [720, 491] width 23 height 24
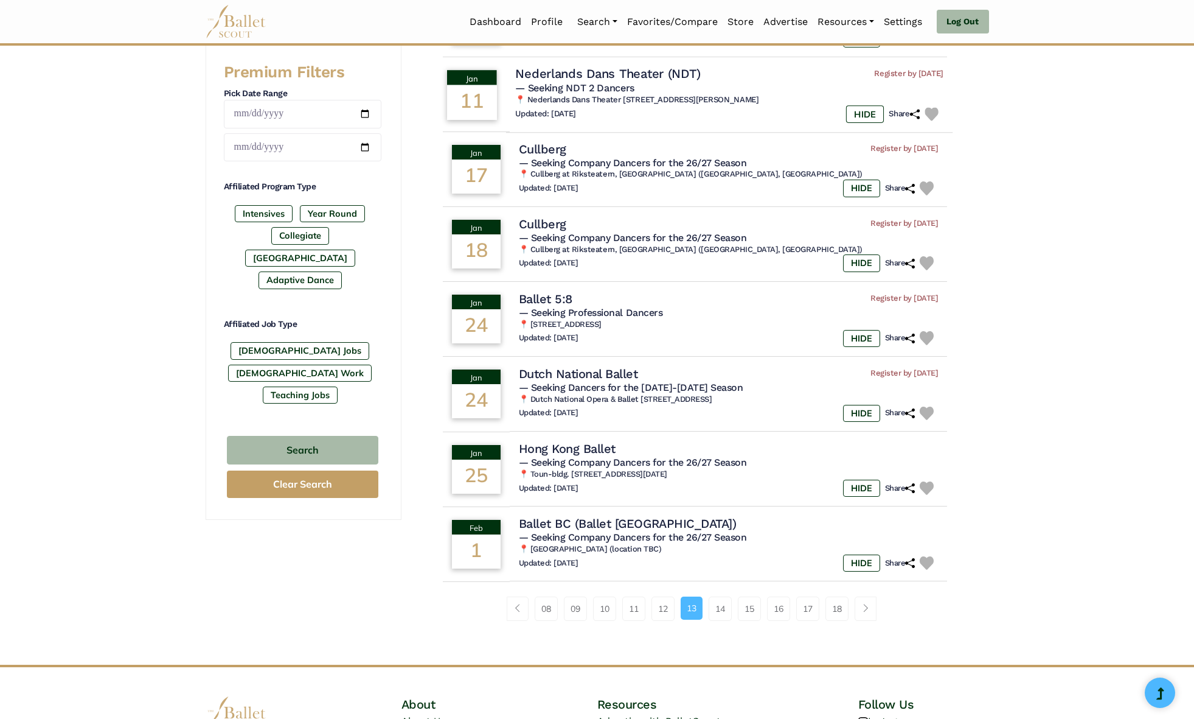
scroll to position [490, 0]
click at [726, 602] on link "14" at bounding box center [720, 608] width 23 height 24
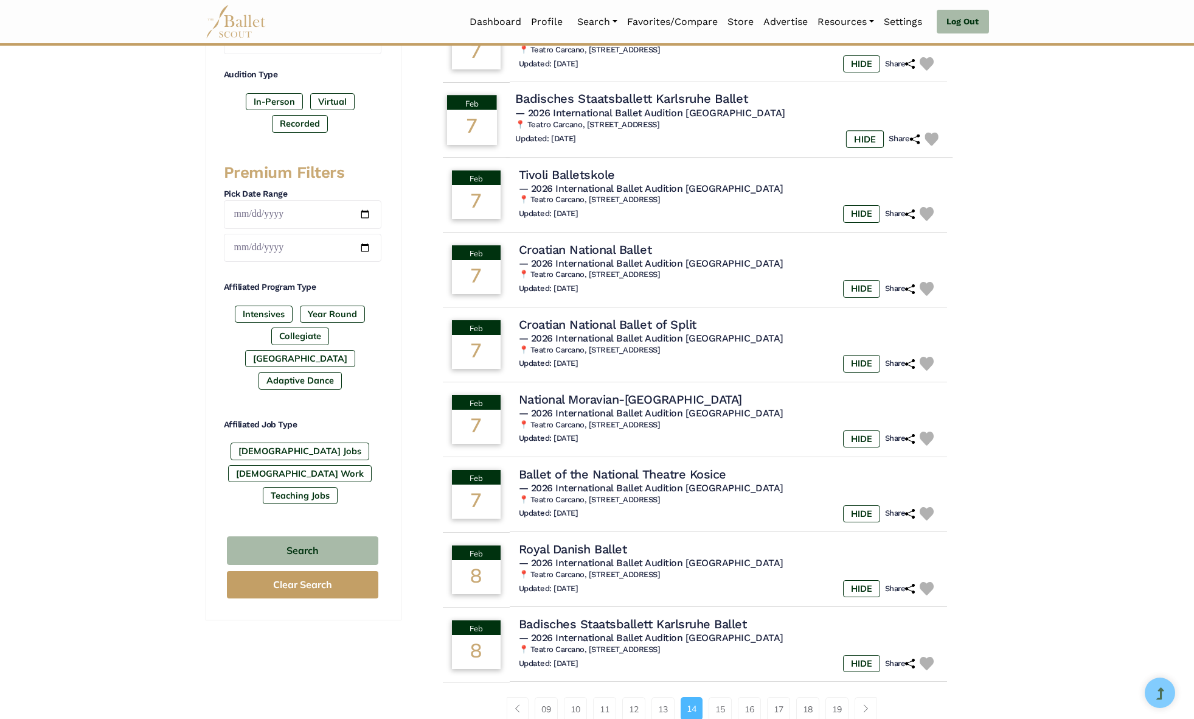
scroll to position [421, 0]
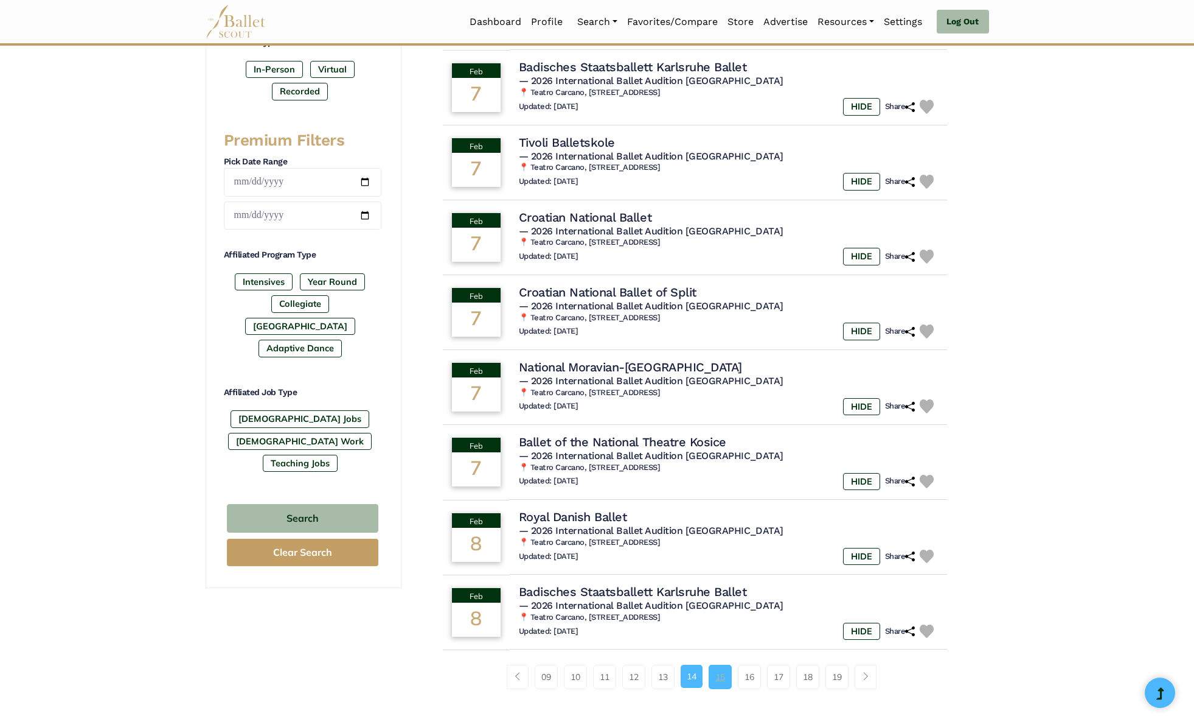
click at [727, 675] on link "15" at bounding box center [720, 676] width 23 height 24
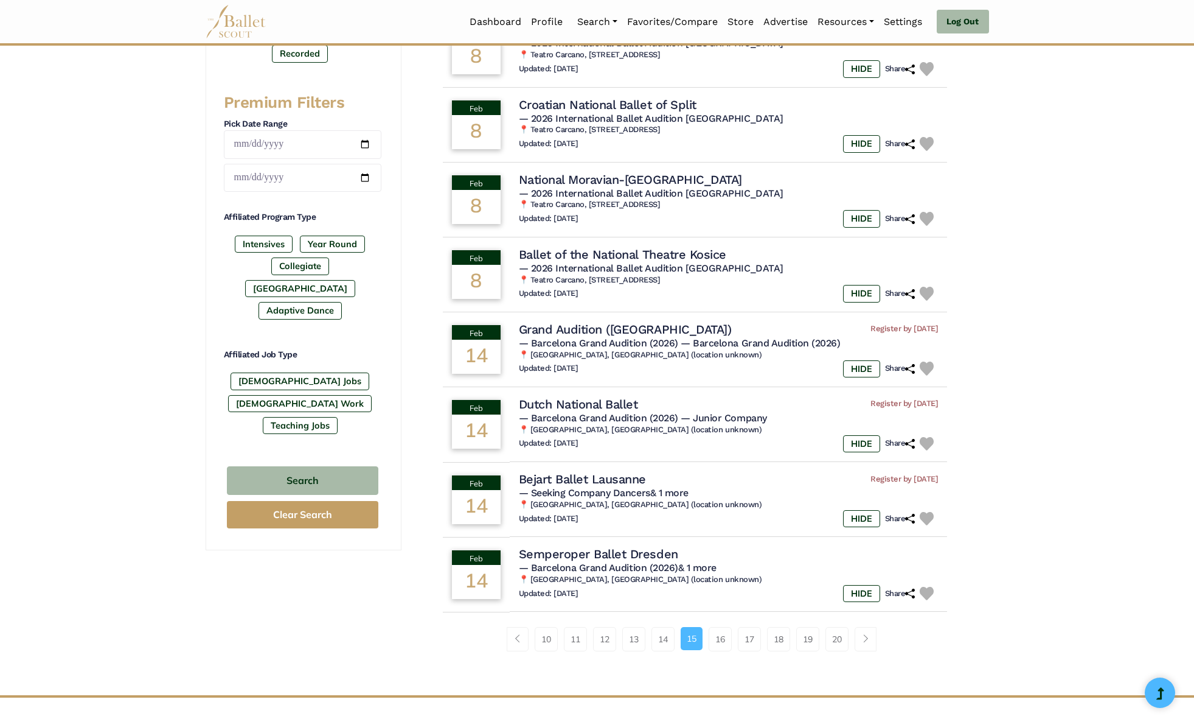
scroll to position [468, 0]
